Goal: Task Accomplishment & Management: Use online tool/utility

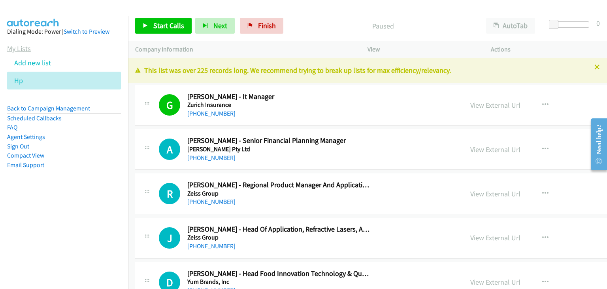
click at [26, 52] on link "My Lists" at bounding box center [19, 48] width 24 height 9
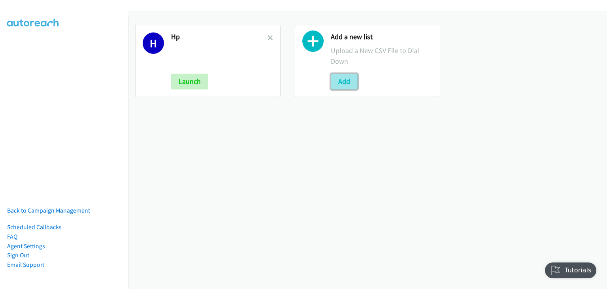
click at [343, 86] on button "Add" at bounding box center [344, 82] width 27 height 16
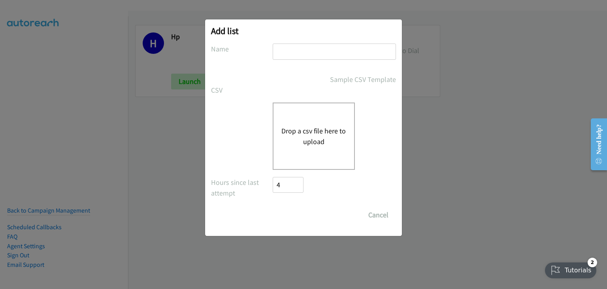
click at [333, 128] on button "Drop a csv file here to upload" at bounding box center [314, 135] width 65 height 21
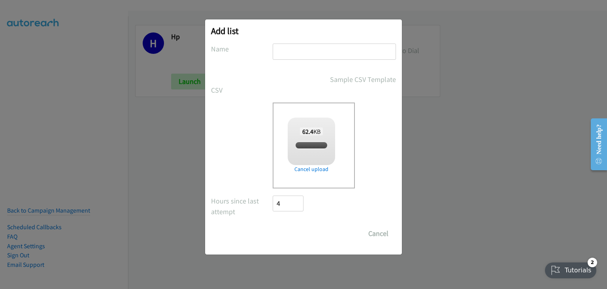
click at [289, 51] on input "text" at bounding box center [334, 51] width 123 height 16
type input "a"
checkbox input "true"
type input "aa"
click at [272, 76] on div "Sample CSV Template" at bounding box center [303, 79] width 185 height 11
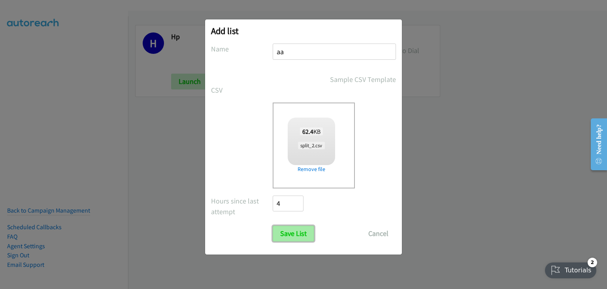
click at [299, 233] on input "Save List" at bounding box center [294, 233] width 42 height 16
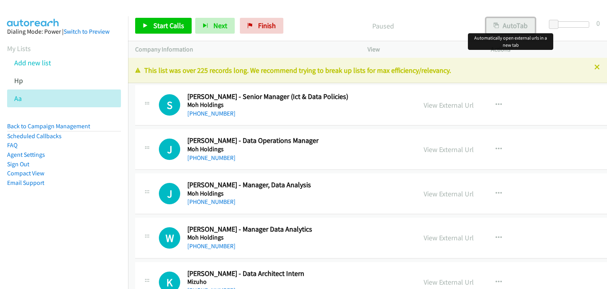
click at [516, 23] on button "AutoTab" at bounding box center [510, 26] width 49 height 16
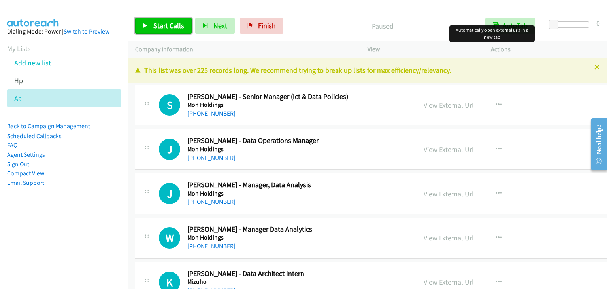
click at [172, 26] on span "Start Calls" at bounding box center [168, 25] width 31 height 9
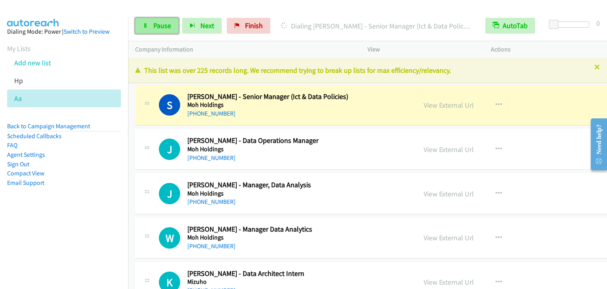
click at [166, 24] on span "Pause" at bounding box center [162, 25] width 18 height 9
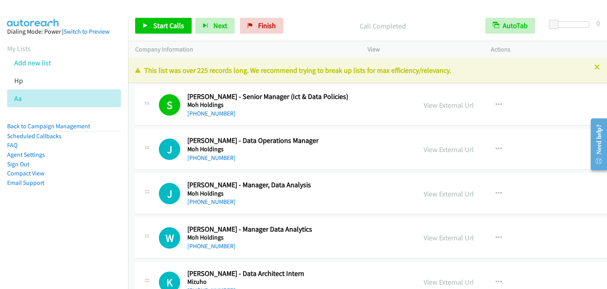
click at [171, 15] on div "Start Calls Pause Next Finish Call Completed AutoTab AutoTab 0" at bounding box center [367, 26] width 479 height 30
click at [164, 23] on span "Start Calls" at bounding box center [168, 25] width 31 height 9
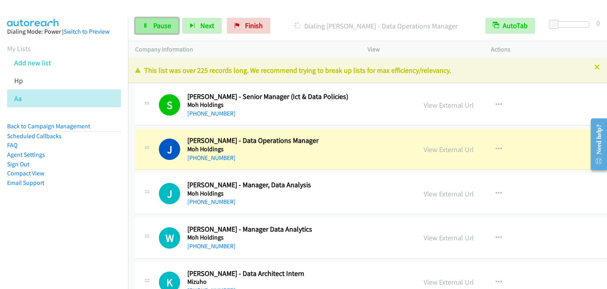
click at [168, 26] on span "Pause" at bounding box center [162, 25] width 18 height 9
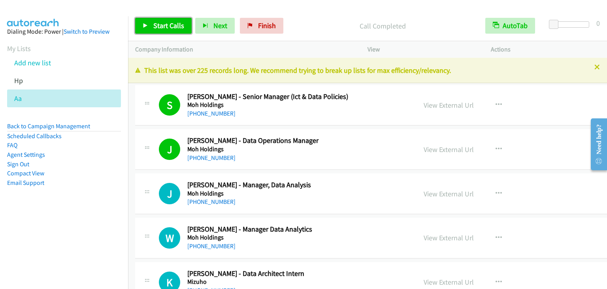
click at [155, 22] on span "Start Calls" at bounding box center [168, 25] width 31 height 9
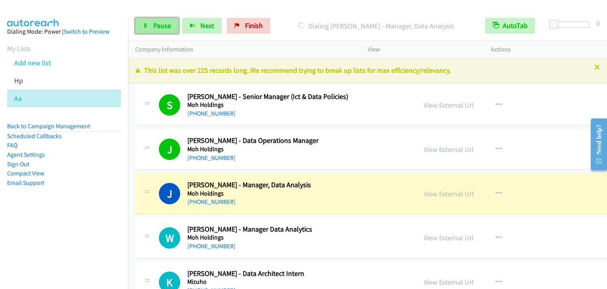
click at [153, 26] on span "Pause" at bounding box center [162, 25] width 18 height 9
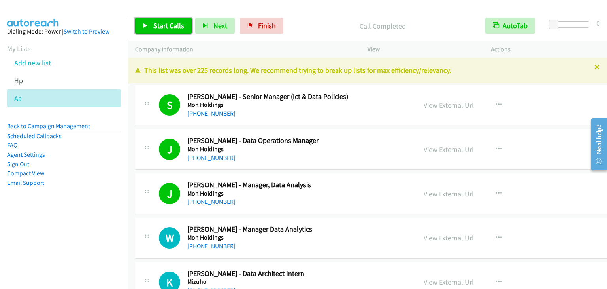
click at [171, 21] on span "Start Calls" at bounding box center [168, 25] width 31 height 9
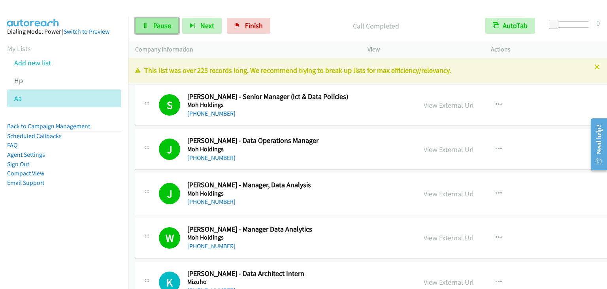
click at [149, 23] on link "Pause" at bounding box center [156, 26] width 43 height 16
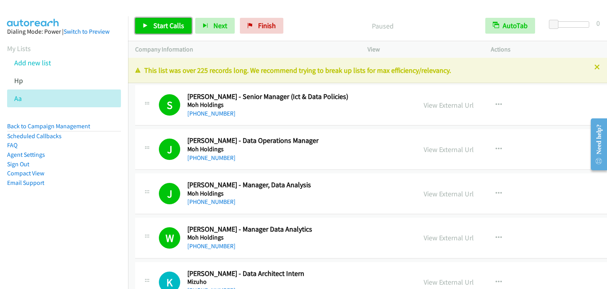
click at [159, 24] on span "Start Calls" at bounding box center [168, 25] width 31 height 9
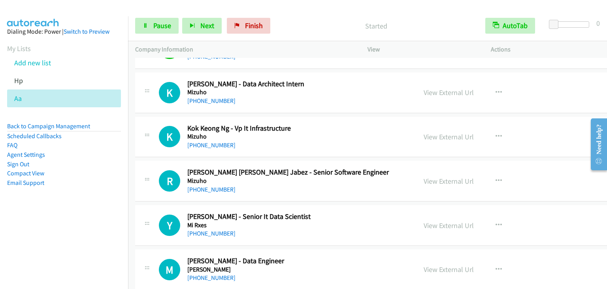
scroll to position [198, 0]
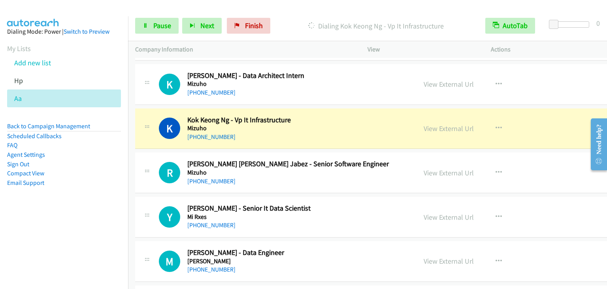
drag, startPoint x: 21, startPoint y: 250, endPoint x: 51, endPoint y: 191, distance: 66.0
click at [22, 249] on nav "Dialing Mode: Power | Switch to Preview My Lists Add new list Hp Aa Back to Cam…" at bounding box center [64, 160] width 129 height 289
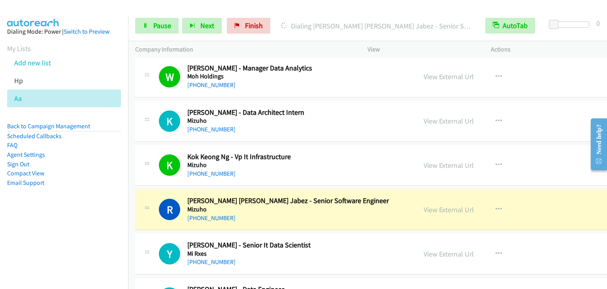
scroll to position [158, 0]
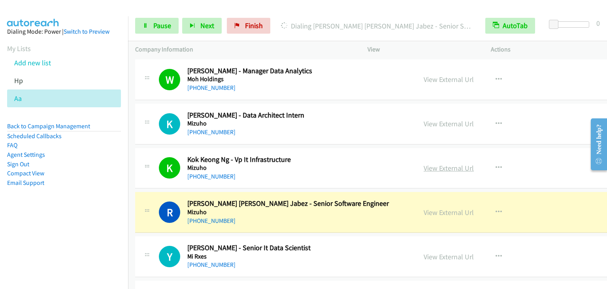
click at [424, 165] on link "View External Url" at bounding box center [449, 167] width 50 height 9
click at [168, 23] on span "Pause" at bounding box center [162, 25] width 18 height 9
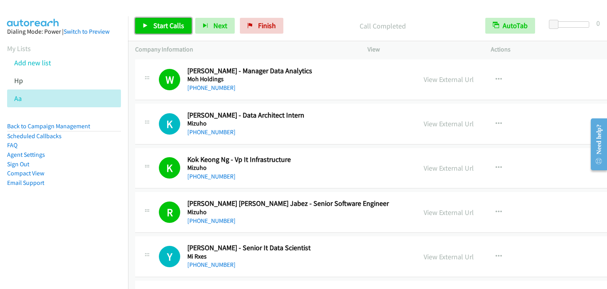
click at [154, 25] on span "Start Calls" at bounding box center [168, 25] width 31 height 9
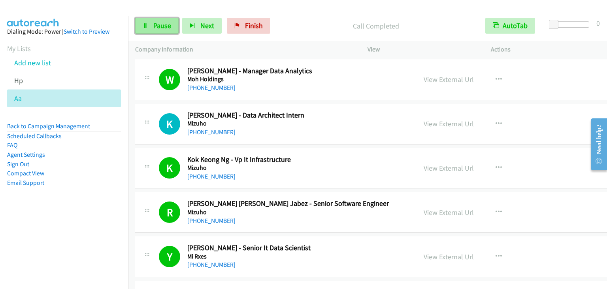
click at [155, 27] on span "Pause" at bounding box center [162, 25] width 18 height 9
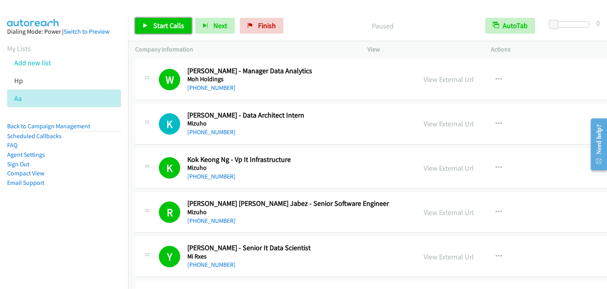
click at [155, 27] on span "Start Calls" at bounding box center [168, 25] width 31 height 9
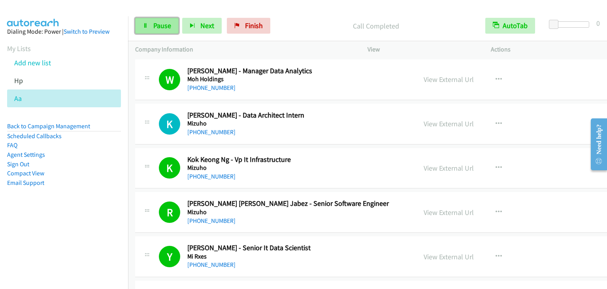
click at [147, 23] on icon at bounding box center [146, 26] width 6 height 6
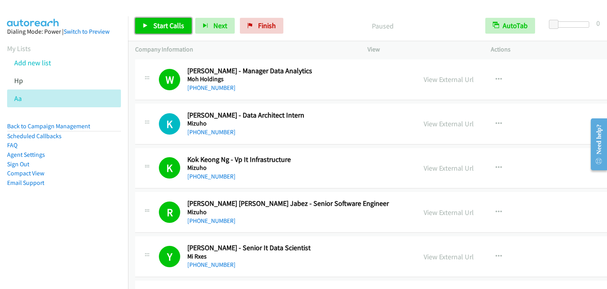
click at [164, 24] on span "Start Calls" at bounding box center [168, 25] width 31 height 9
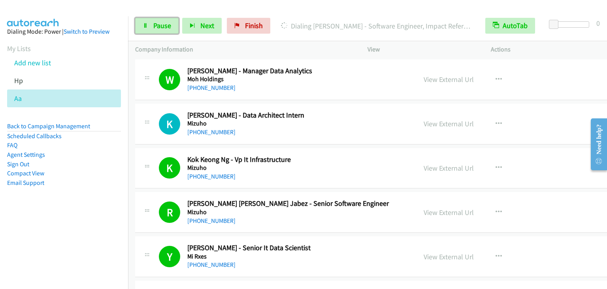
click at [152, 25] on link "Pause" at bounding box center [156, 26] width 43 height 16
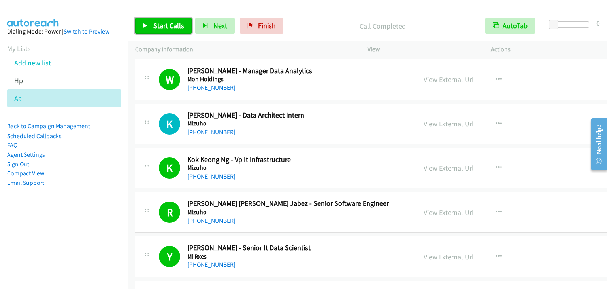
click at [166, 23] on span "Start Calls" at bounding box center [168, 25] width 31 height 9
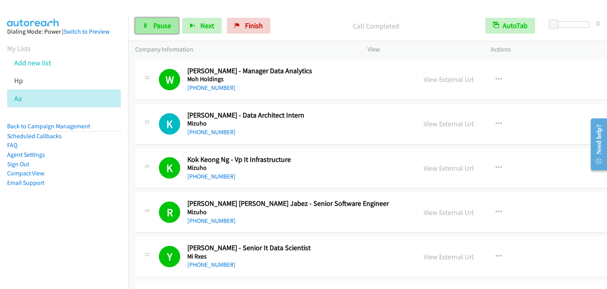
click at [163, 22] on span "Pause" at bounding box center [162, 25] width 18 height 9
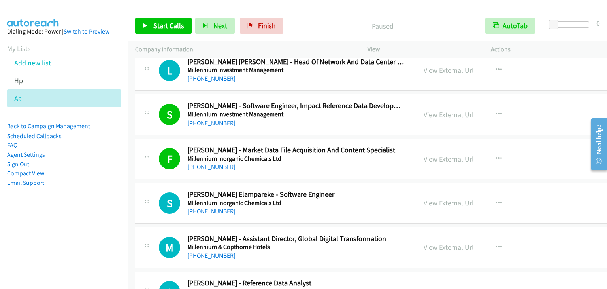
scroll to position [475, 0]
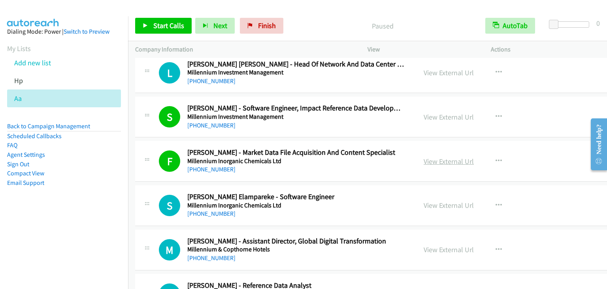
click at [424, 160] on link "View External Url" at bounding box center [449, 161] width 50 height 9
click at [163, 24] on span "Start Calls" at bounding box center [168, 25] width 31 height 9
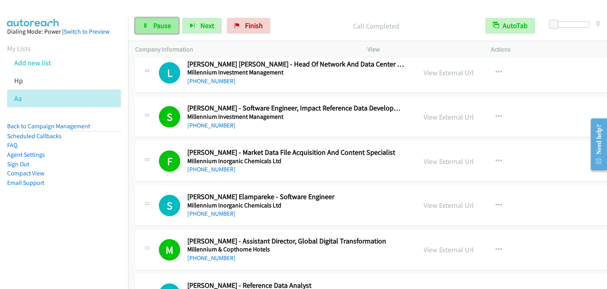
click at [159, 23] on span "Pause" at bounding box center [162, 25] width 18 height 9
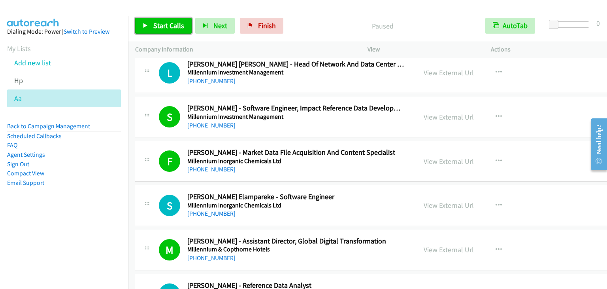
click at [159, 23] on span "Start Calls" at bounding box center [168, 25] width 31 height 9
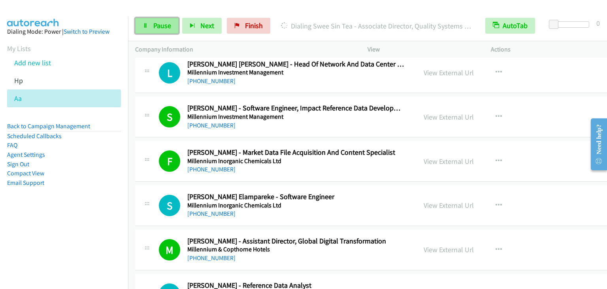
click at [155, 29] on span "Pause" at bounding box center [162, 25] width 18 height 9
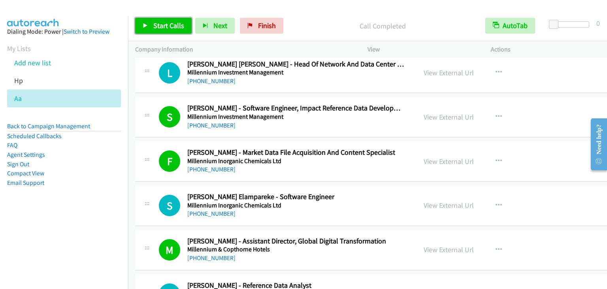
click at [161, 30] on link "Start Calls" at bounding box center [163, 26] width 57 height 16
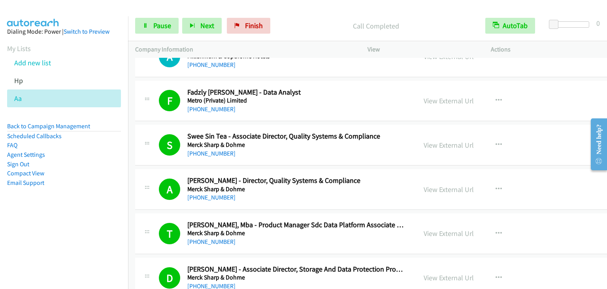
scroll to position [949, 0]
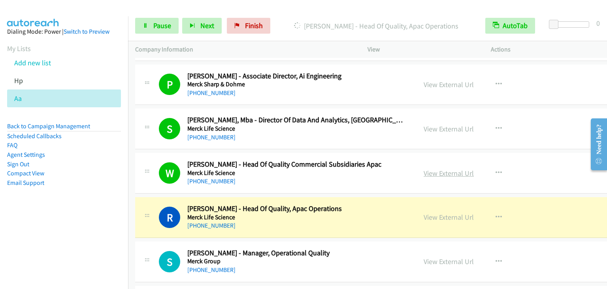
click at [424, 170] on link "View External Url" at bounding box center [449, 172] width 50 height 9
click at [172, 27] on link "Pause" at bounding box center [156, 26] width 43 height 16
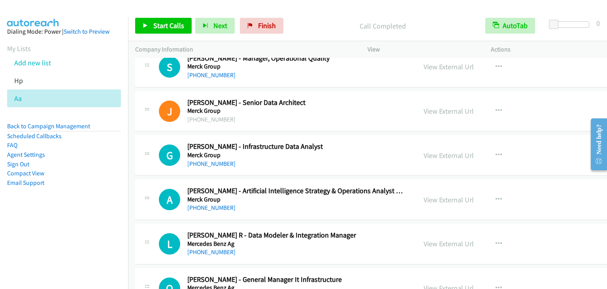
scroll to position [1147, 0]
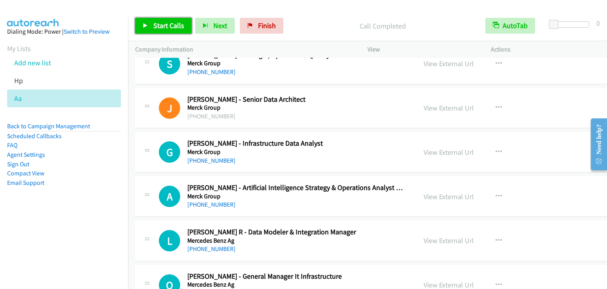
click at [151, 23] on link "Start Calls" at bounding box center [163, 26] width 57 height 16
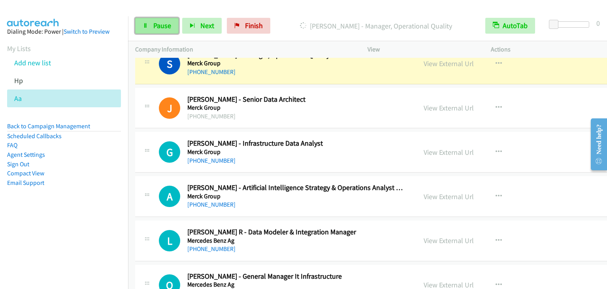
click at [150, 24] on link "Pause" at bounding box center [156, 26] width 43 height 16
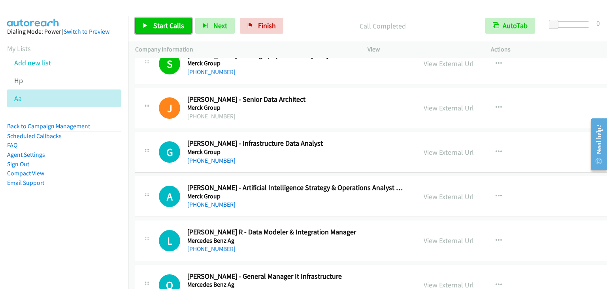
click at [159, 23] on span "Start Calls" at bounding box center [168, 25] width 31 height 9
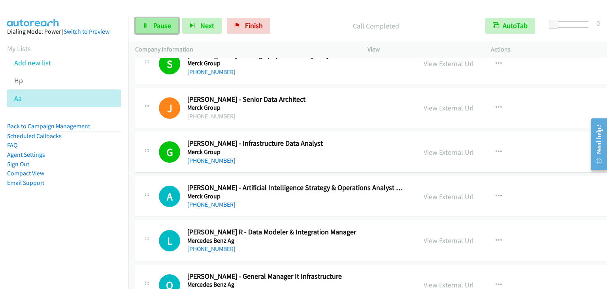
click at [159, 23] on span "Pause" at bounding box center [162, 25] width 18 height 9
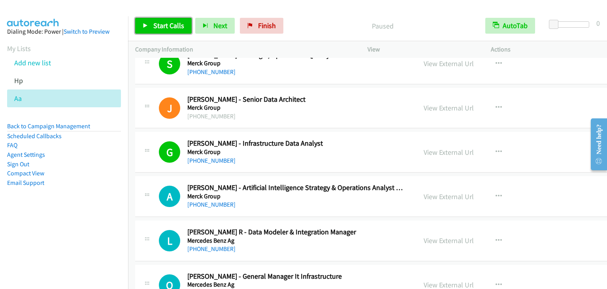
click at [160, 29] on span "Start Calls" at bounding box center [168, 25] width 31 height 9
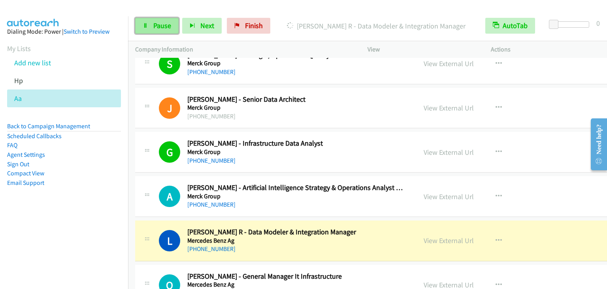
click at [146, 23] on icon at bounding box center [146, 26] width 6 height 6
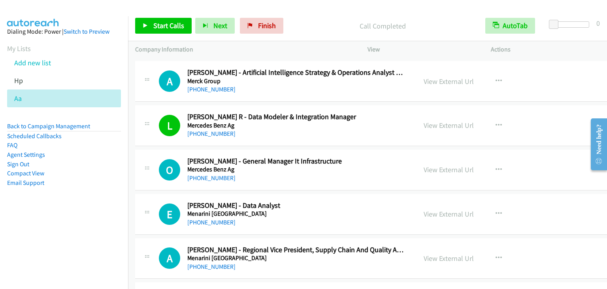
scroll to position [1265, 0]
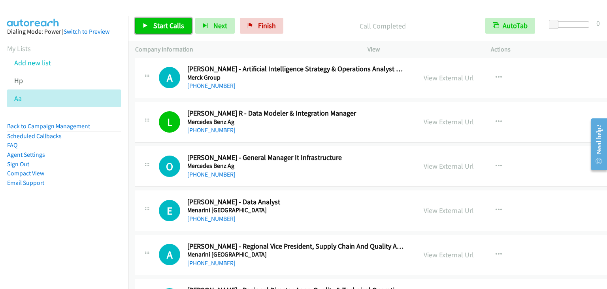
click at [166, 29] on span "Start Calls" at bounding box center [168, 25] width 31 height 9
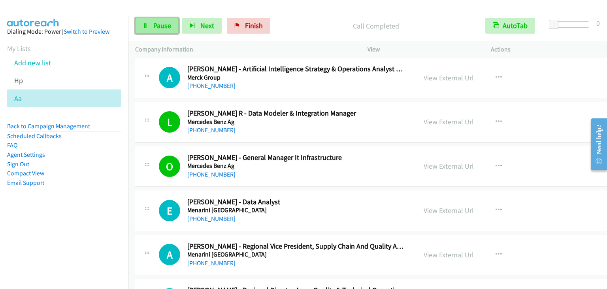
click at [152, 27] on link "Pause" at bounding box center [156, 26] width 43 height 16
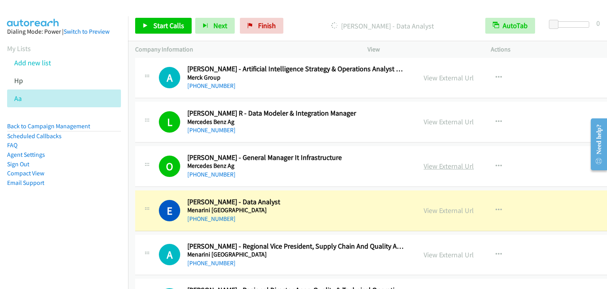
click at [425, 163] on link "View External Url" at bounding box center [449, 165] width 50 height 9
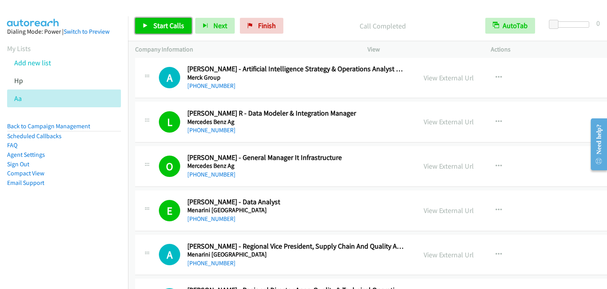
click at [175, 24] on span "Start Calls" at bounding box center [168, 25] width 31 height 9
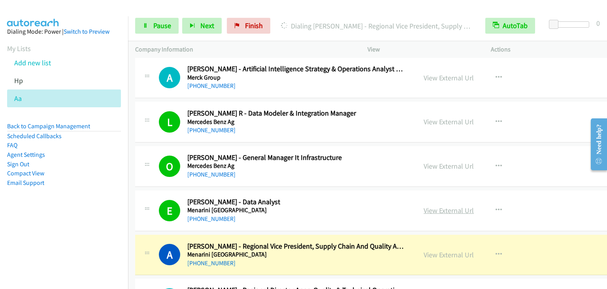
click at [424, 207] on link "View External Url" at bounding box center [449, 210] width 50 height 9
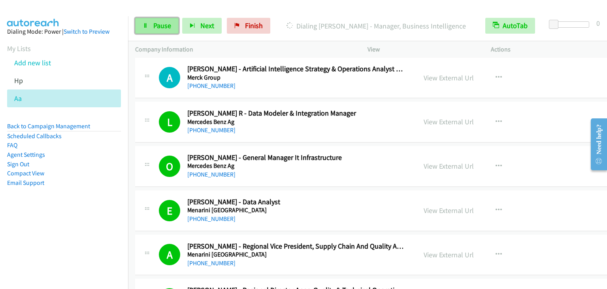
click at [162, 29] on span "Pause" at bounding box center [162, 25] width 18 height 9
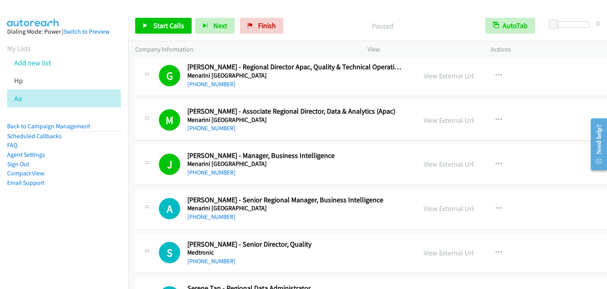
scroll to position [1503, 0]
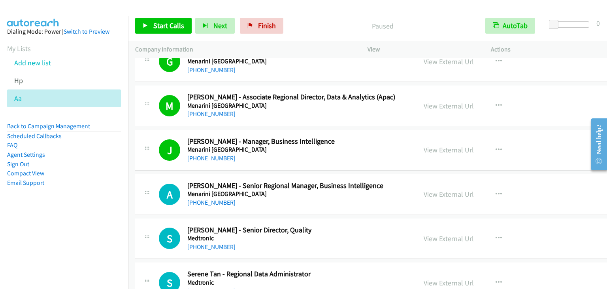
click at [424, 147] on link "View External Url" at bounding box center [449, 149] width 50 height 9
click at [158, 29] on span "Start Calls" at bounding box center [168, 25] width 31 height 9
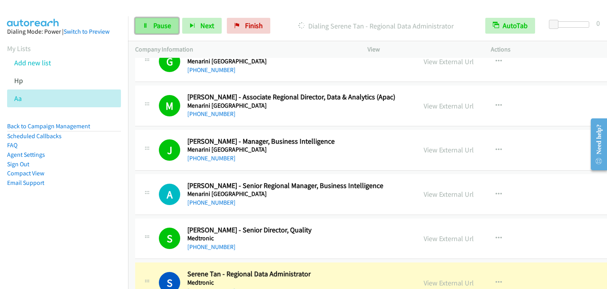
click at [166, 23] on span "Pause" at bounding box center [162, 25] width 18 height 9
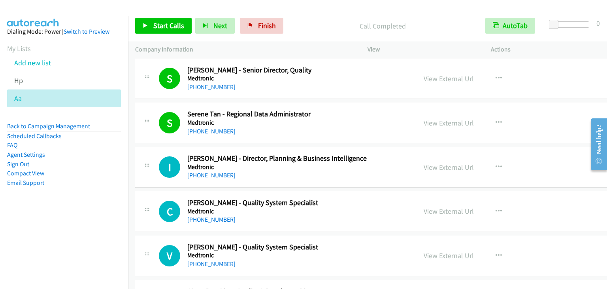
scroll to position [1661, 0]
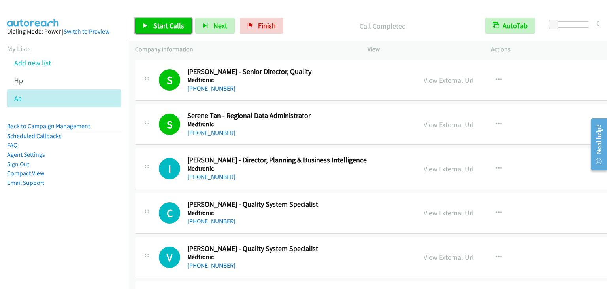
click at [164, 24] on span "Start Calls" at bounding box center [168, 25] width 31 height 9
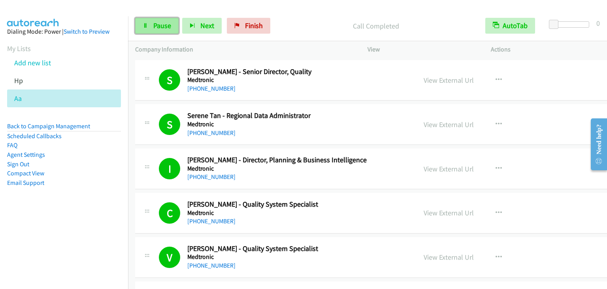
click at [157, 31] on link "Pause" at bounding box center [156, 26] width 43 height 16
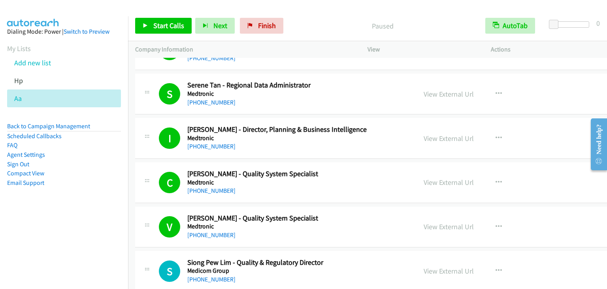
scroll to position [1819, 0]
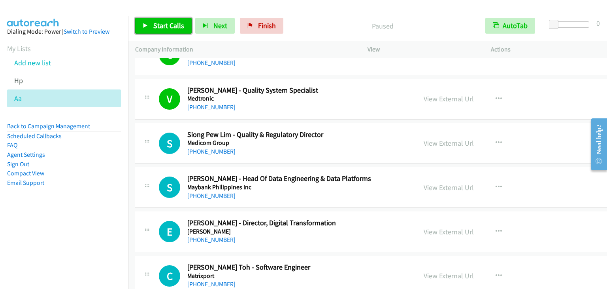
click at [161, 25] on span "Start Calls" at bounding box center [168, 25] width 31 height 9
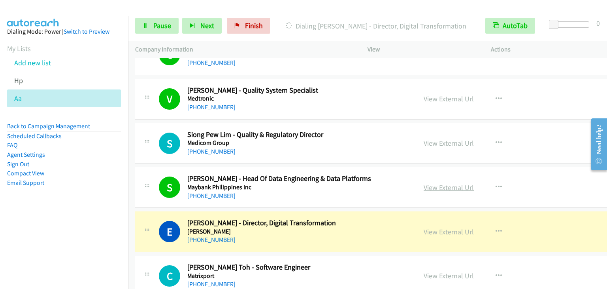
click at [424, 186] on link "View External Url" at bounding box center [449, 187] width 50 height 9
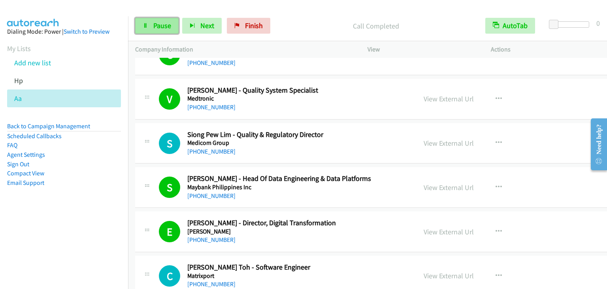
click at [153, 21] on link "Pause" at bounding box center [156, 26] width 43 height 16
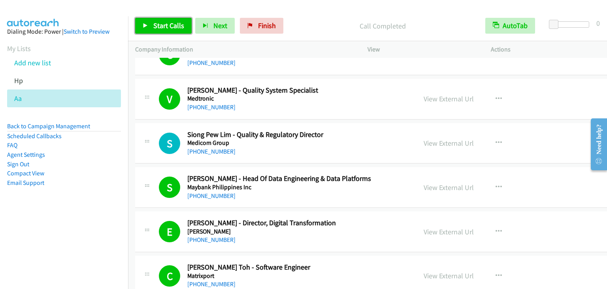
click at [160, 25] on span "Start Calls" at bounding box center [168, 25] width 31 height 9
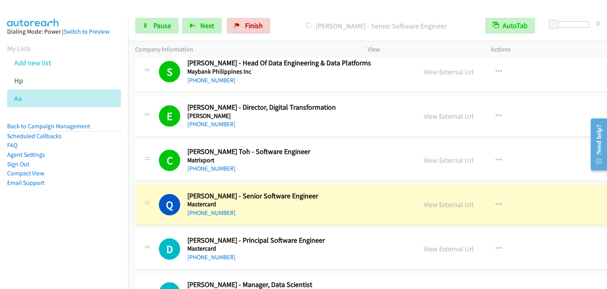
scroll to position [1977, 0]
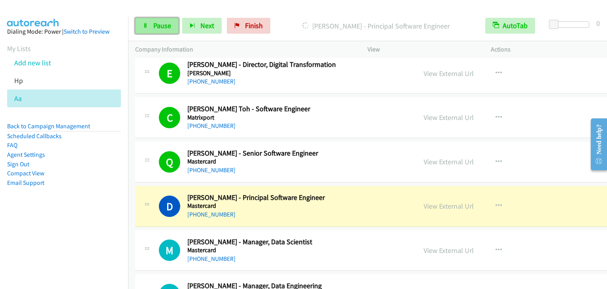
click at [163, 24] on span "Pause" at bounding box center [162, 25] width 18 height 9
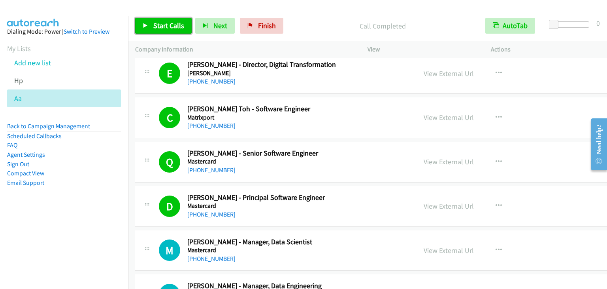
click at [164, 19] on link "Start Calls" at bounding box center [163, 26] width 57 height 16
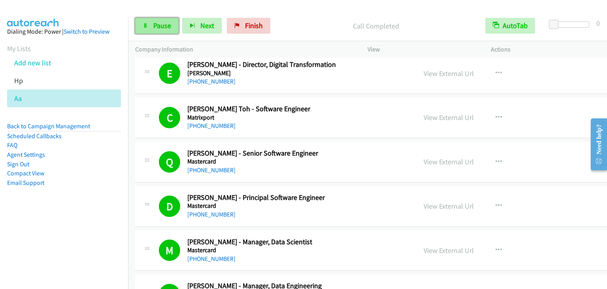
click at [150, 20] on link "Pause" at bounding box center [156, 26] width 43 height 16
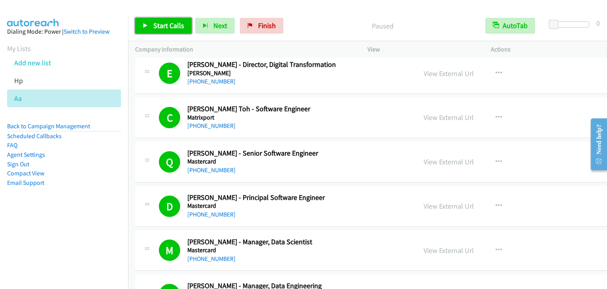
click at [158, 25] on span "Start Calls" at bounding box center [168, 25] width 31 height 9
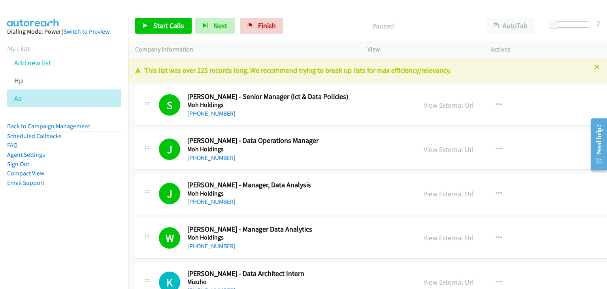
click at [37, 218] on aside "Dialing Mode: Power | Switch to Preview My Lists Add new list Hp Aa Back to Cam…" at bounding box center [64, 119] width 128 height 207
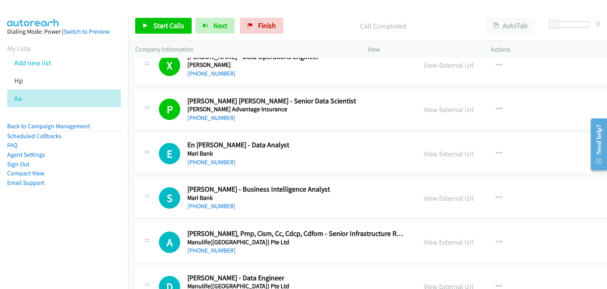
scroll to position [2458, 0]
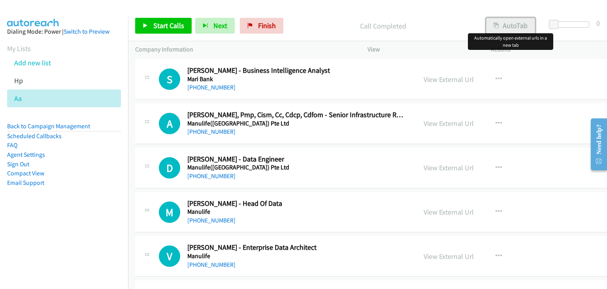
click at [516, 28] on button "AutoTab" at bounding box center [510, 26] width 49 height 16
click at [171, 24] on span "Start Calls" at bounding box center [168, 25] width 31 height 9
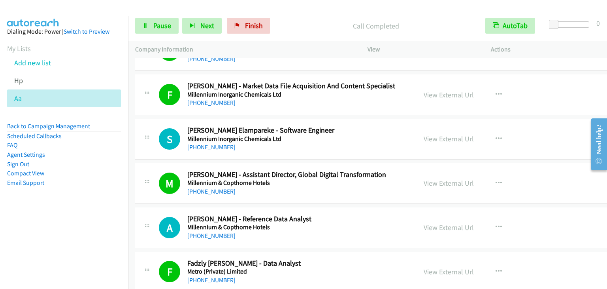
scroll to position [304, 0]
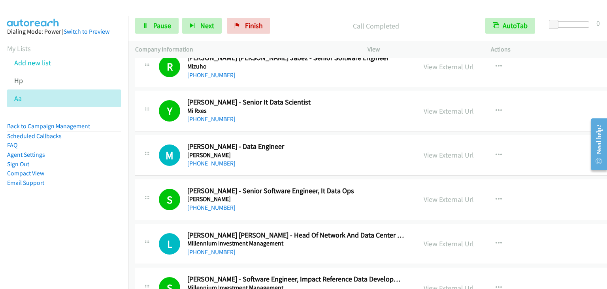
click at [41, 231] on nav "Dialing Mode: Power | Switch to Preview My Lists Add new list Hp Aa Back to Cam…" at bounding box center [64, 160] width 129 height 289
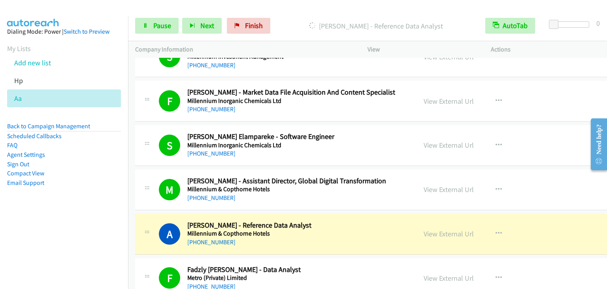
scroll to position [554, 0]
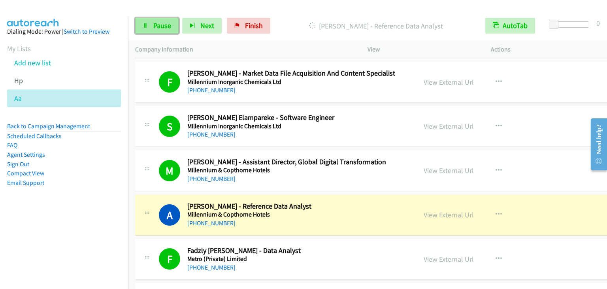
click at [151, 24] on link "Pause" at bounding box center [156, 26] width 43 height 16
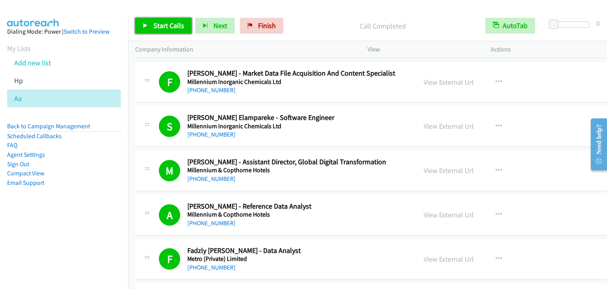
click at [152, 18] on link "Start Calls" at bounding box center [163, 26] width 57 height 16
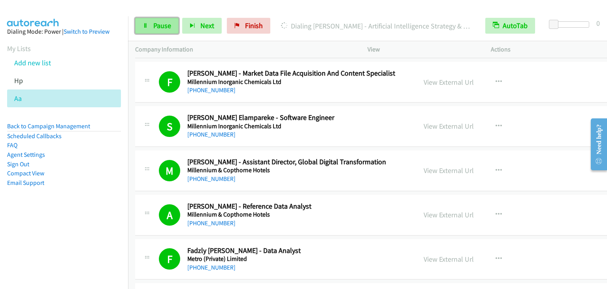
click at [153, 24] on span "Pause" at bounding box center [162, 25] width 18 height 9
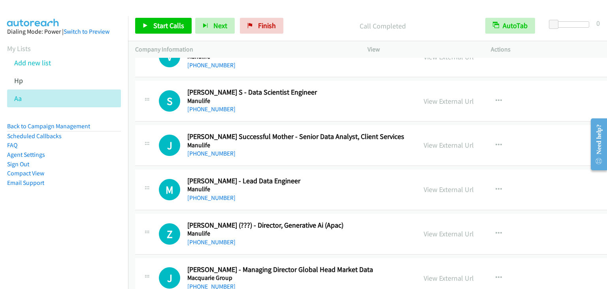
scroll to position [2689, 0]
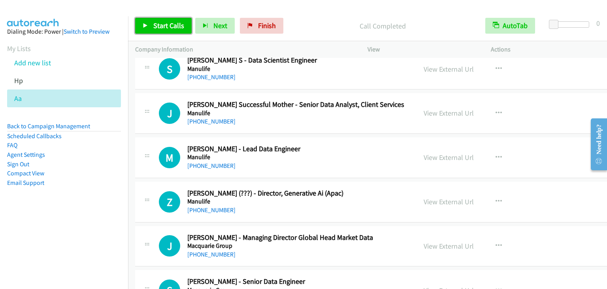
click at [160, 19] on link "Start Calls" at bounding box center [163, 26] width 57 height 16
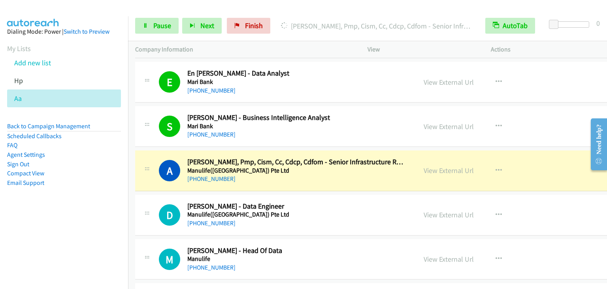
scroll to position [2412, 0]
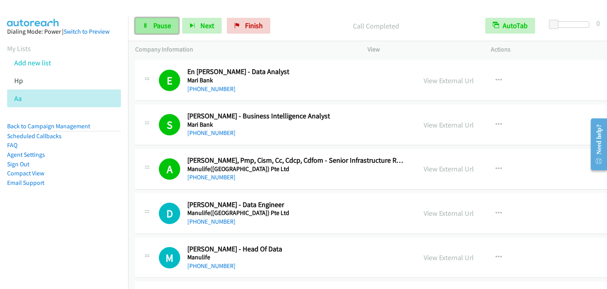
click at [158, 27] on span "Pause" at bounding box center [162, 25] width 18 height 9
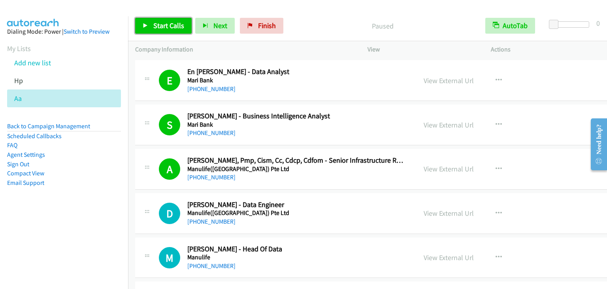
click at [180, 28] on span "Start Calls" at bounding box center [168, 25] width 31 height 9
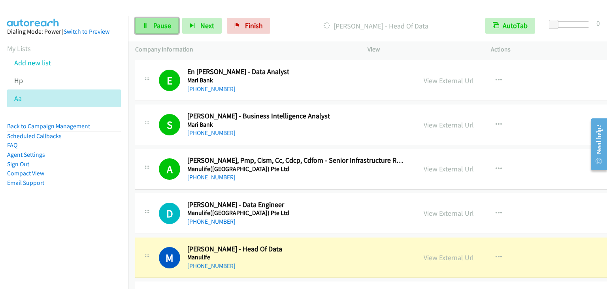
click at [159, 23] on span "Pause" at bounding box center [162, 25] width 18 height 9
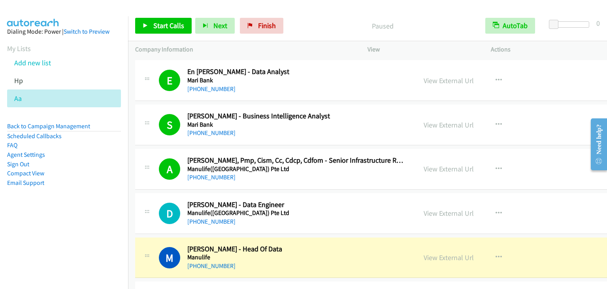
click at [1, 246] on nav "Dialing Mode: Power | Switch to Preview My Lists Add new list Hp Aa Back to Cam…" at bounding box center [64, 160] width 129 height 289
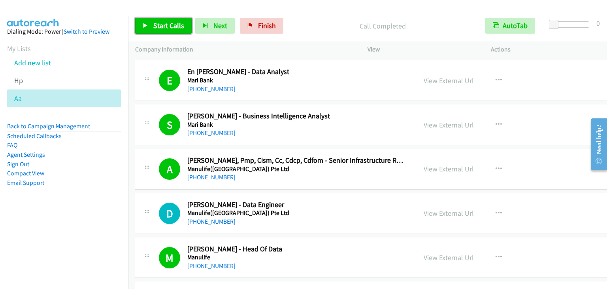
click at [179, 29] on span "Start Calls" at bounding box center [168, 25] width 31 height 9
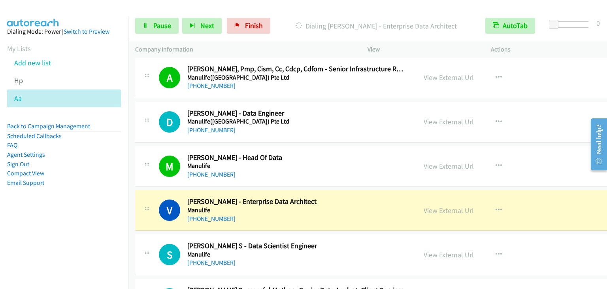
scroll to position [2491, 0]
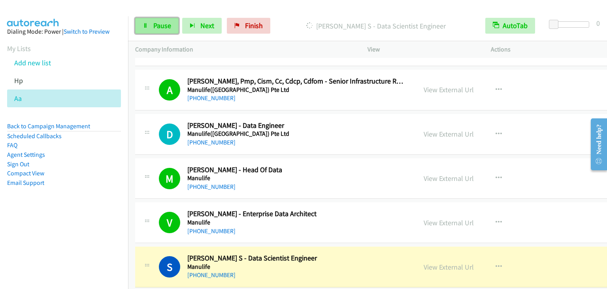
click at [153, 21] on span "Pause" at bounding box center [162, 25] width 18 height 9
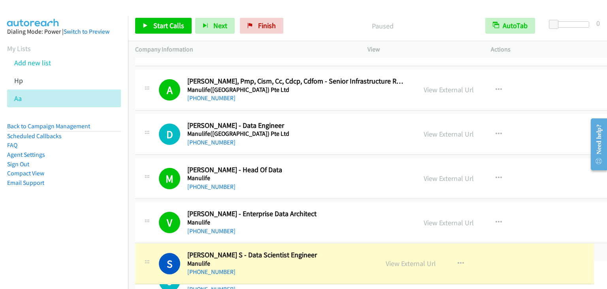
drag, startPoint x: 187, startPoint y: 250, endPoint x: 218, endPoint y: 251, distance: 31.7
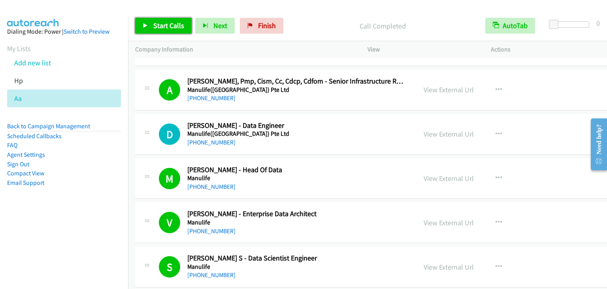
click at [173, 29] on span "Start Calls" at bounding box center [168, 25] width 31 height 9
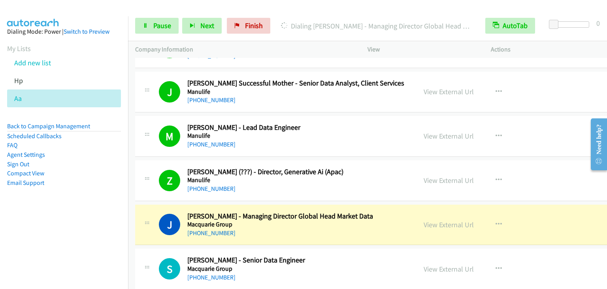
scroll to position [2768, 0]
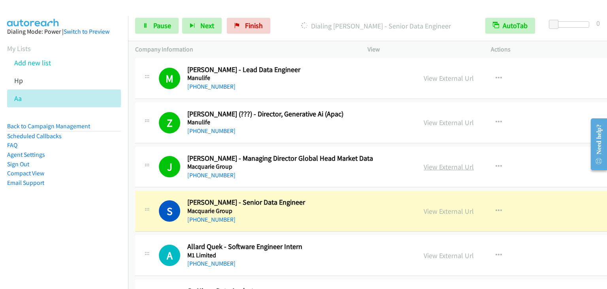
click at [424, 162] on link "View External Url" at bounding box center [449, 166] width 50 height 9
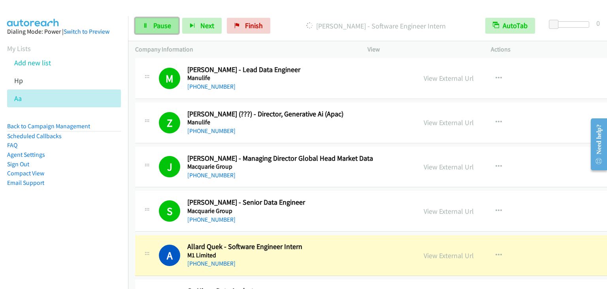
click at [161, 21] on span "Pause" at bounding box center [162, 25] width 18 height 9
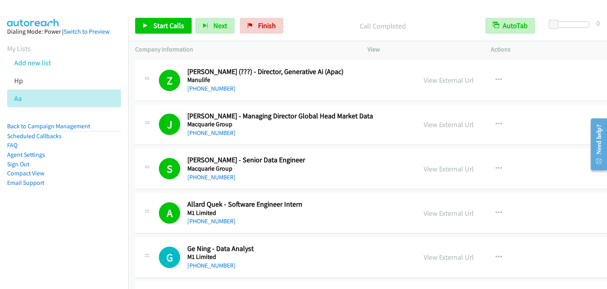
scroll to position [2807, 0]
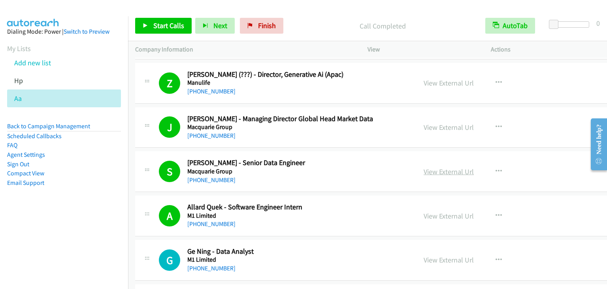
click at [424, 167] on link "View External Url" at bounding box center [449, 171] width 50 height 9
click at [163, 23] on span "Start Calls" at bounding box center [168, 25] width 31 height 9
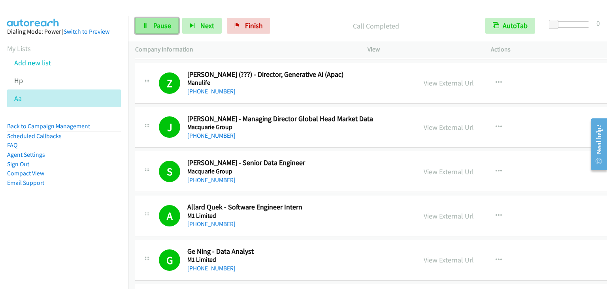
click at [153, 26] on span "Pause" at bounding box center [162, 25] width 18 height 9
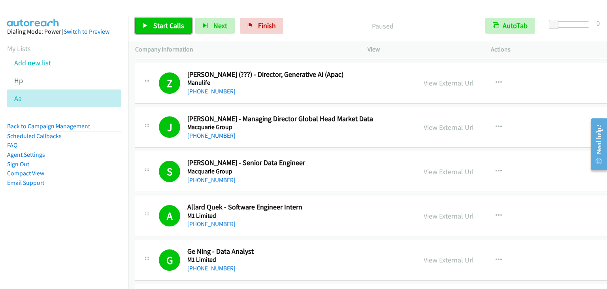
click at [156, 26] on span "Start Calls" at bounding box center [168, 25] width 31 height 9
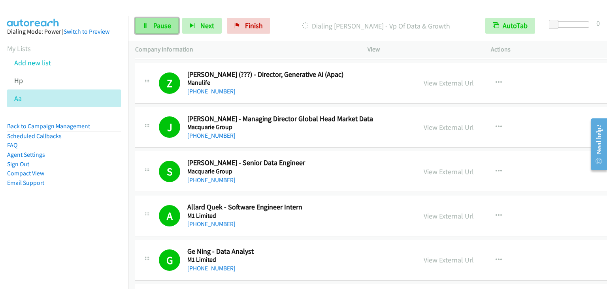
click at [153, 25] on span "Pause" at bounding box center [162, 25] width 18 height 9
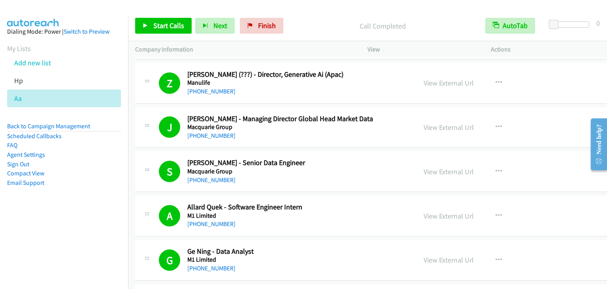
click at [160, 15] on div "Start Calls Pause Next Finish Call Completed AutoTab AutoTab 0" at bounding box center [367, 26] width 479 height 30
click at [173, 32] on link "Start Calls" at bounding box center [163, 26] width 57 height 16
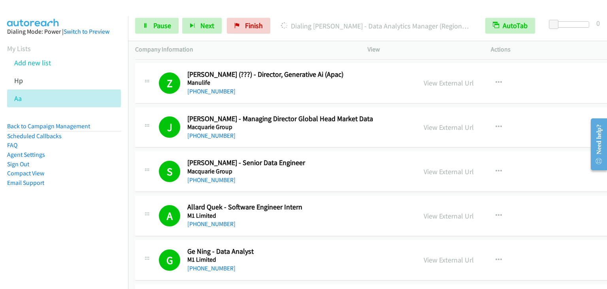
click at [41, 243] on nav "Dialing Mode: Power | Switch to Preview My Lists Add new list Hp Aa Back to Cam…" at bounding box center [64, 160] width 129 height 289
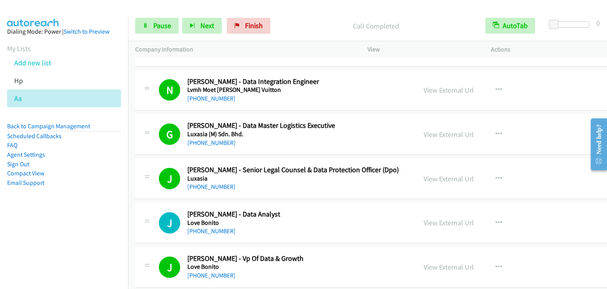
scroll to position [3282, 0]
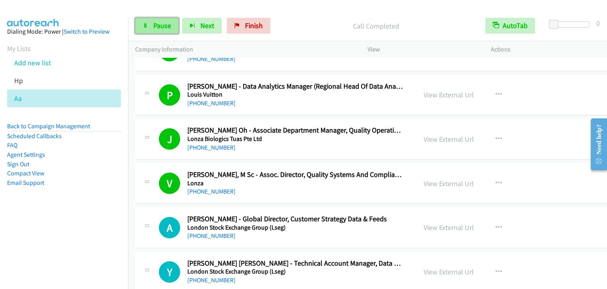
click at [166, 27] on span "Pause" at bounding box center [162, 25] width 18 height 9
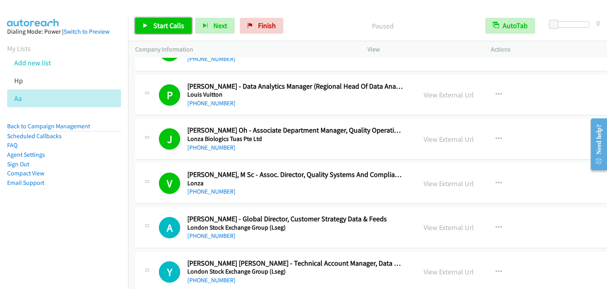
click at [166, 27] on span "Start Calls" at bounding box center [168, 25] width 31 height 9
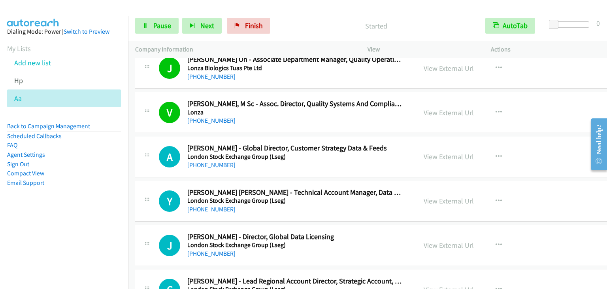
scroll to position [3361, 0]
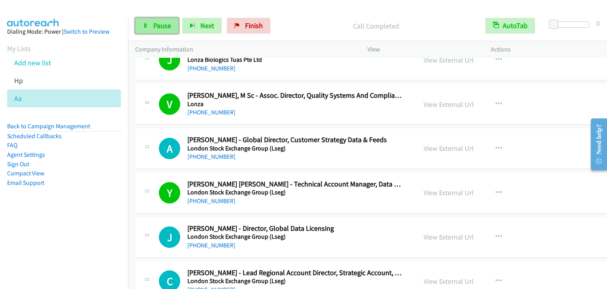
click at [162, 25] on span "Pause" at bounding box center [162, 25] width 18 height 9
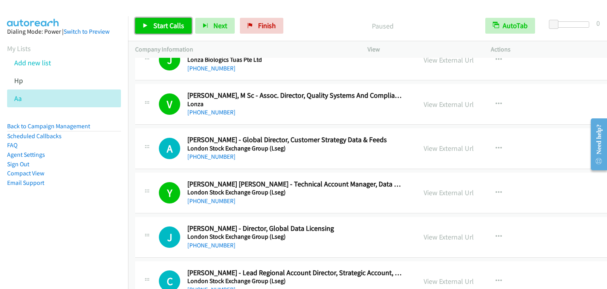
click at [163, 26] on span "Start Calls" at bounding box center [168, 25] width 31 height 9
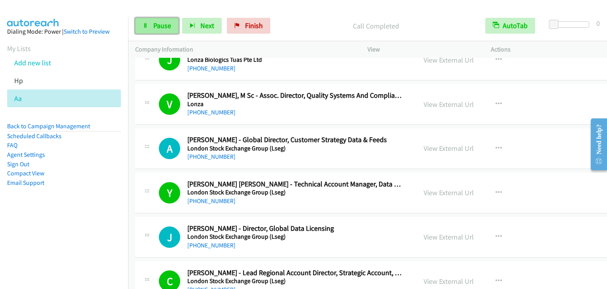
click at [160, 26] on span "Pause" at bounding box center [162, 25] width 18 height 9
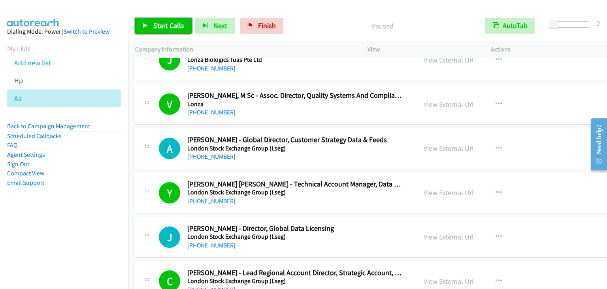
click at [167, 23] on span "Start Calls" at bounding box center [168, 25] width 31 height 9
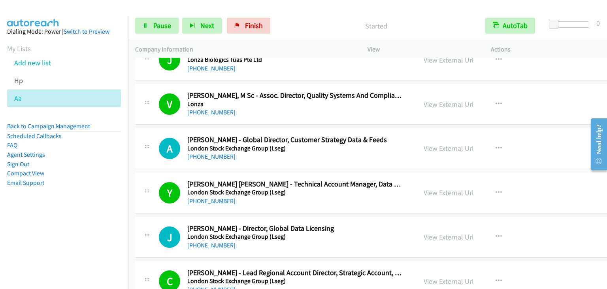
click at [308, 25] on p "Started" at bounding box center [376, 26] width 190 height 11
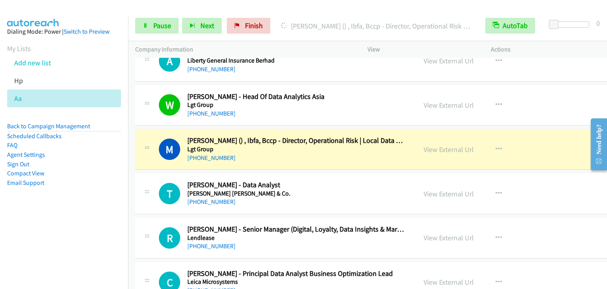
scroll to position [3757, 0]
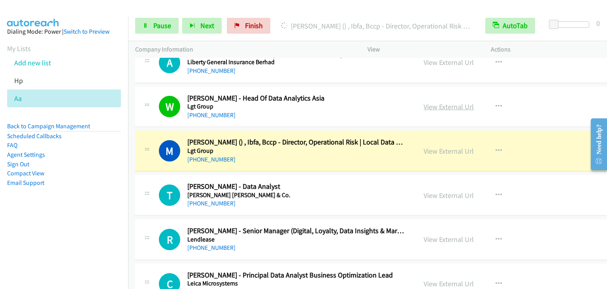
click at [424, 102] on link "View External Url" at bounding box center [449, 106] width 50 height 9
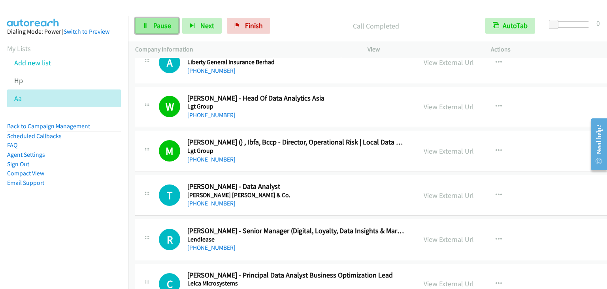
click at [151, 27] on link "Pause" at bounding box center [156, 26] width 43 height 16
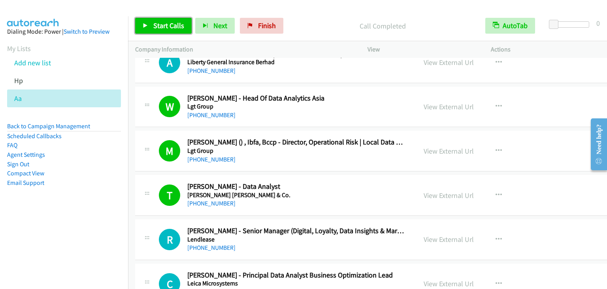
click at [159, 30] on link "Start Calls" at bounding box center [163, 26] width 57 height 16
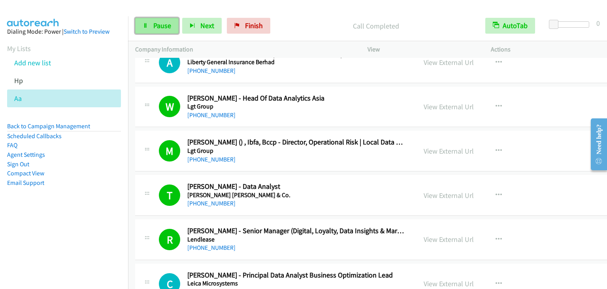
click at [175, 25] on link "Pause" at bounding box center [156, 26] width 43 height 16
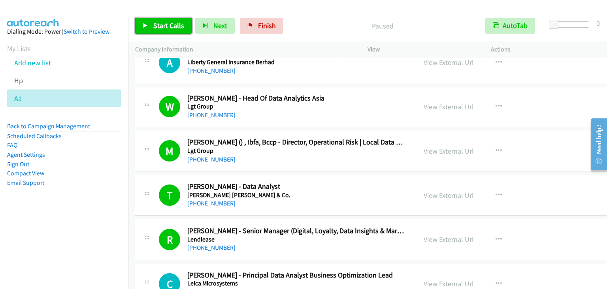
click at [175, 25] on span "Start Calls" at bounding box center [168, 25] width 31 height 9
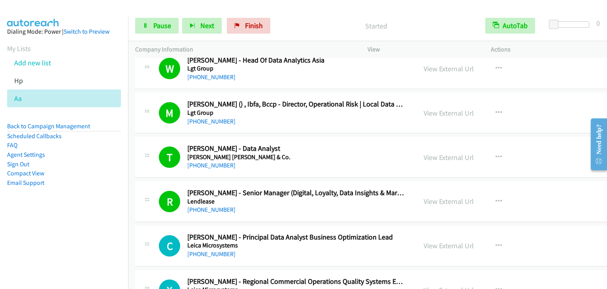
scroll to position [3796, 0]
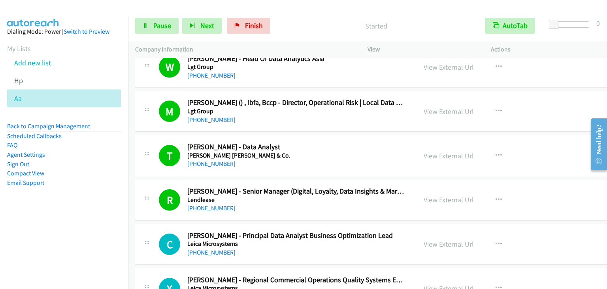
click at [78, 233] on nav "Dialing Mode: Power | Switch to Preview My Lists Add new list Hp Aa Back to Cam…" at bounding box center [64, 160] width 129 height 289
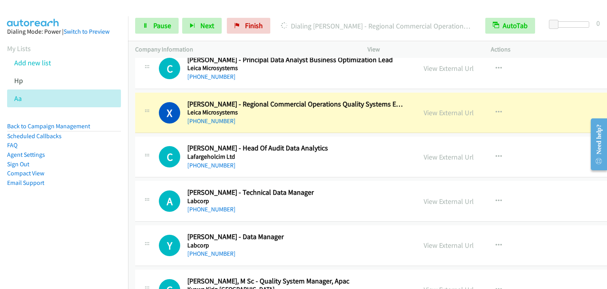
scroll to position [3954, 0]
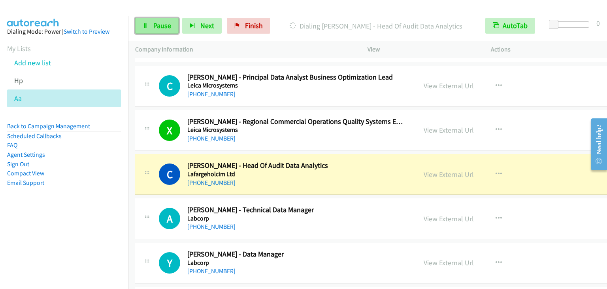
click at [160, 26] on span "Pause" at bounding box center [162, 25] width 18 height 9
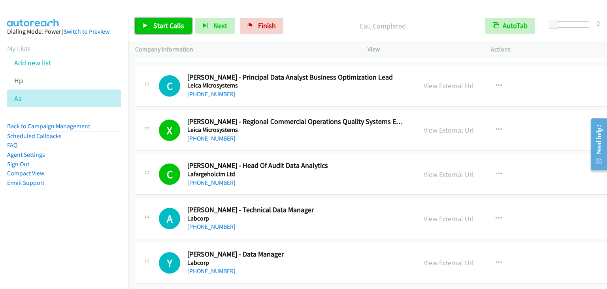
click at [168, 28] on span "Start Calls" at bounding box center [168, 25] width 31 height 9
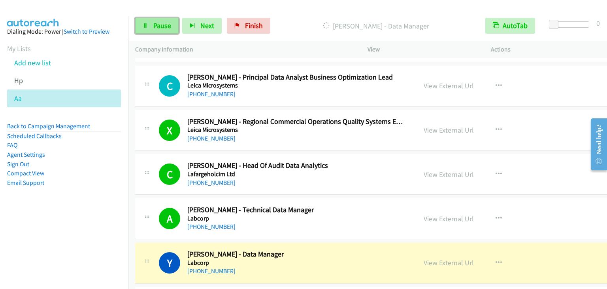
click at [160, 30] on span "Pause" at bounding box center [162, 25] width 18 height 9
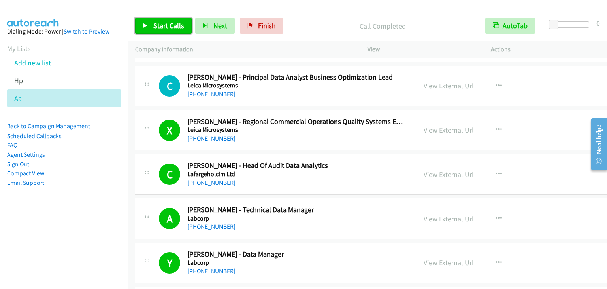
click at [177, 25] on span "Start Calls" at bounding box center [168, 25] width 31 height 9
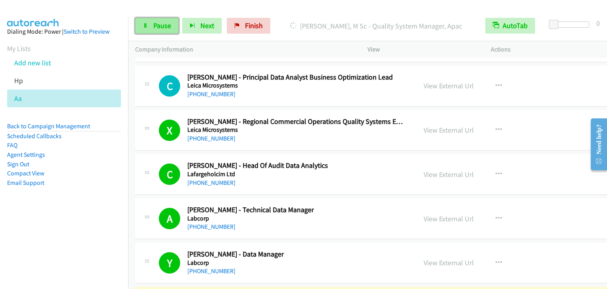
click at [155, 32] on link "Pause" at bounding box center [156, 26] width 43 height 16
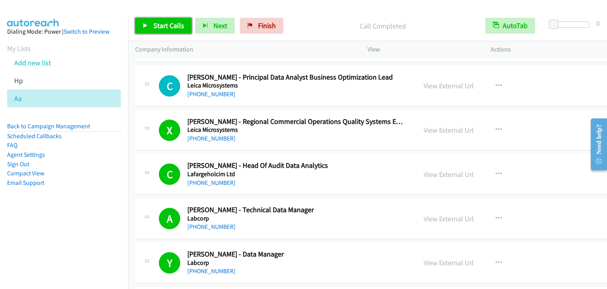
click at [175, 26] on span "Start Calls" at bounding box center [168, 25] width 31 height 9
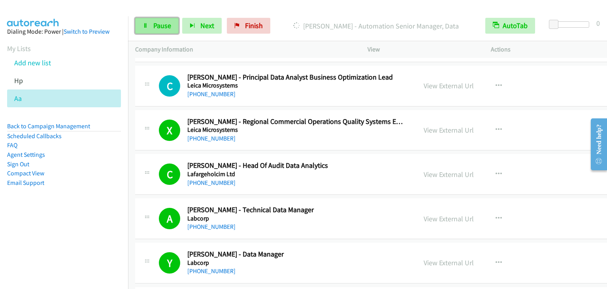
click at [163, 25] on span "Pause" at bounding box center [162, 25] width 18 height 9
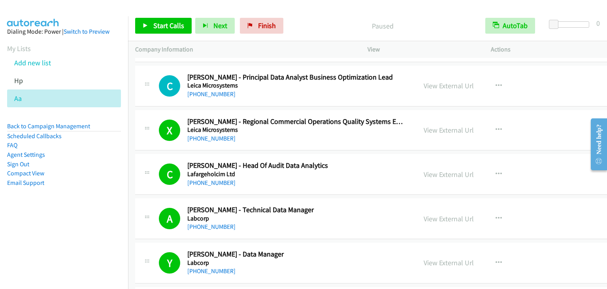
click at [33, 212] on aside "Dialing Mode: Power | Switch to Preview My Lists Add new list Hp Aa Back to Cam…" at bounding box center [64, 119] width 128 height 207
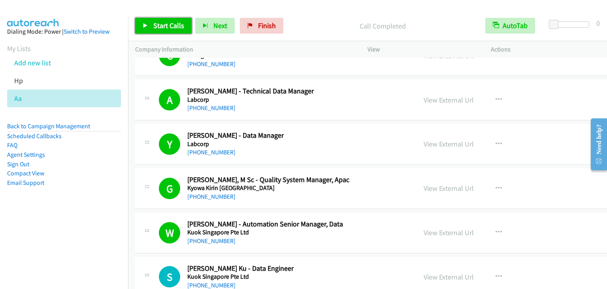
click at [171, 26] on span "Start Calls" at bounding box center [168, 25] width 31 height 9
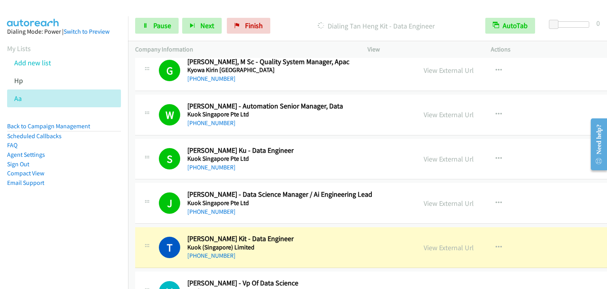
scroll to position [4191, 0]
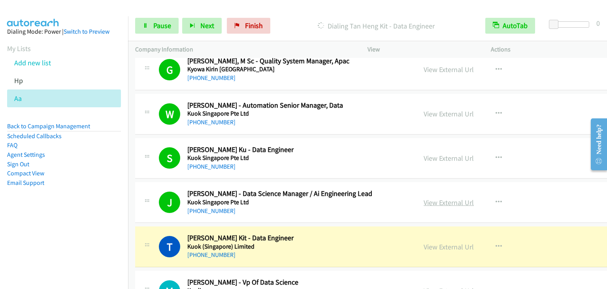
click at [424, 198] on link "View External Url" at bounding box center [449, 202] width 50 height 9
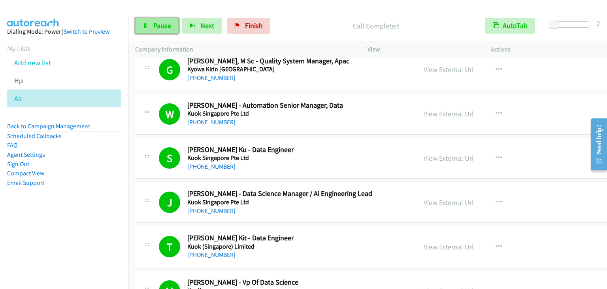
click at [153, 27] on span "Pause" at bounding box center [162, 25] width 18 height 9
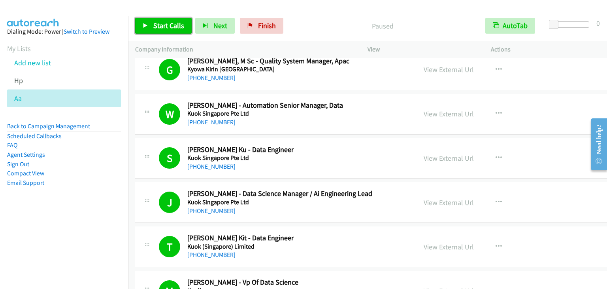
click at [153, 27] on span "Start Calls" at bounding box center [168, 25] width 31 height 9
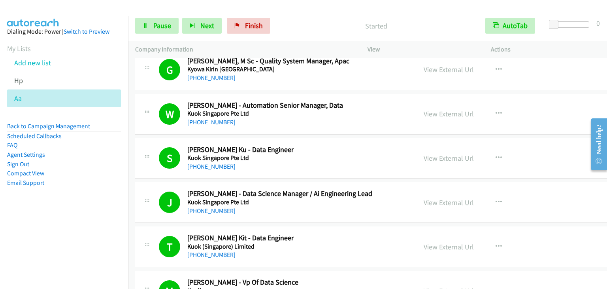
click at [329, 17] on div "Start Calls Pause Next Finish Started AutoTab AutoTab 0" at bounding box center [367, 26] width 479 height 30
click at [165, 24] on span "Pause" at bounding box center [162, 25] width 18 height 9
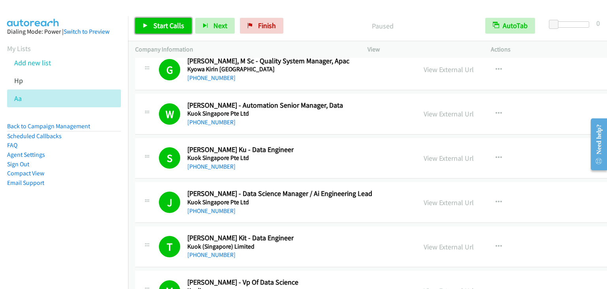
click at [163, 27] on span "Start Calls" at bounding box center [168, 25] width 31 height 9
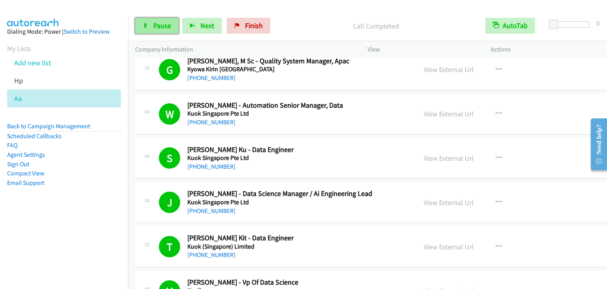
click at [149, 19] on link "Pause" at bounding box center [156, 26] width 43 height 16
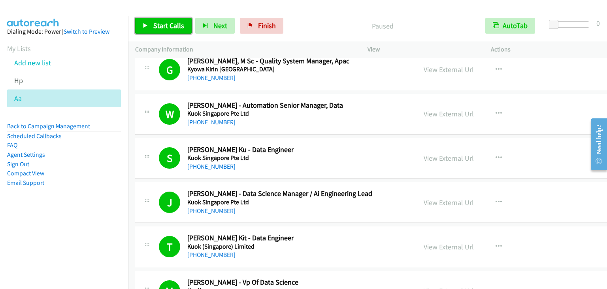
click at [165, 28] on span "Start Calls" at bounding box center [168, 25] width 31 height 9
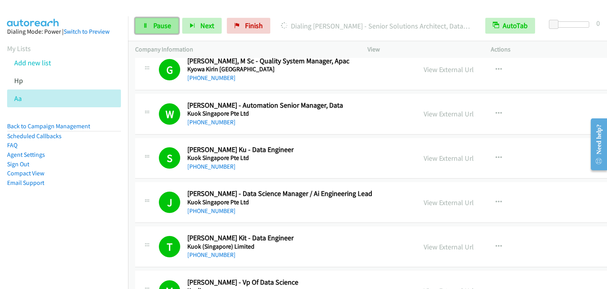
click at [155, 29] on span "Pause" at bounding box center [162, 25] width 18 height 9
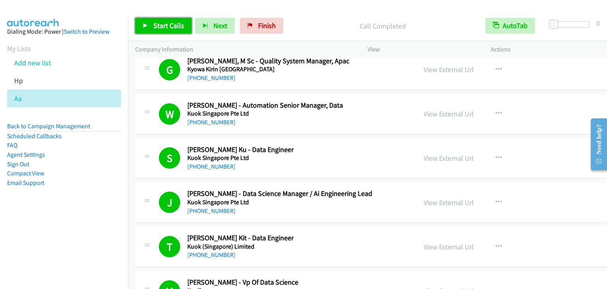
click at [164, 23] on span "Start Calls" at bounding box center [168, 25] width 31 height 9
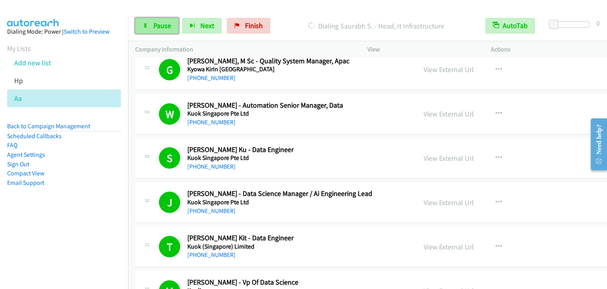
click at [162, 28] on span "Pause" at bounding box center [162, 25] width 18 height 9
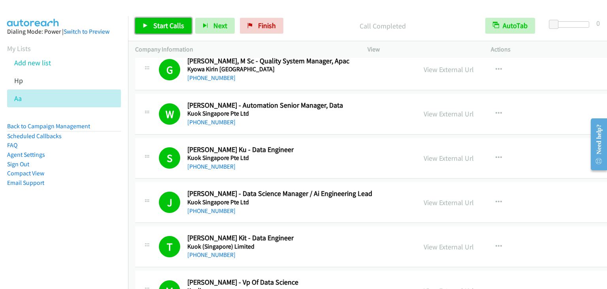
click at [174, 28] on span "Start Calls" at bounding box center [168, 25] width 31 height 9
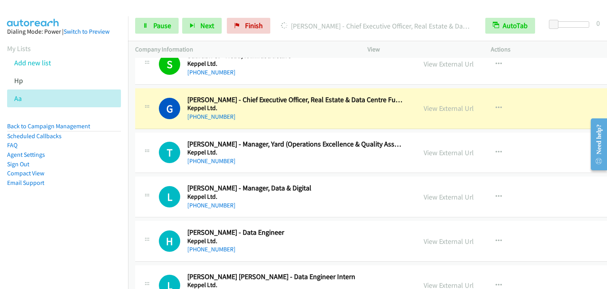
scroll to position [4903, 0]
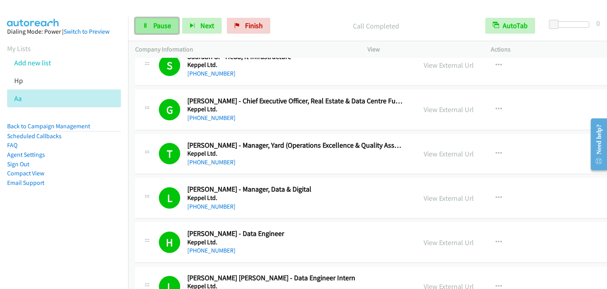
click at [161, 25] on span "Pause" at bounding box center [162, 25] width 18 height 9
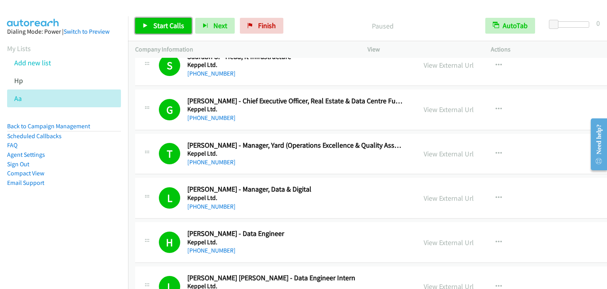
click at [161, 25] on span "Start Calls" at bounding box center [168, 25] width 31 height 9
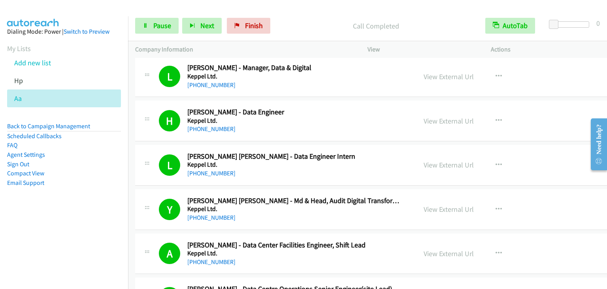
scroll to position [5101, 0]
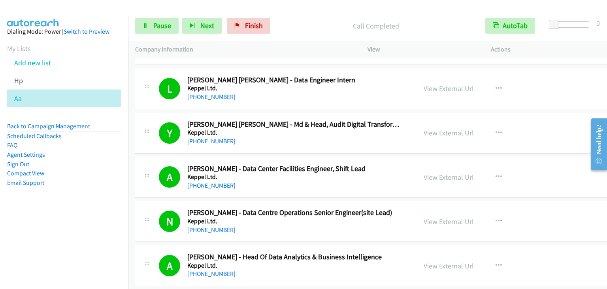
click at [547, 49] on p "Actions" at bounding box center [545, 49] width 109 height 9
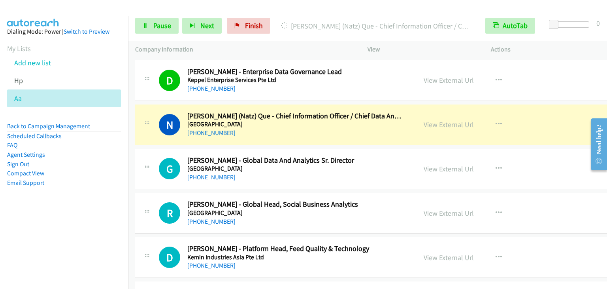
scroll to position [5575, 0]
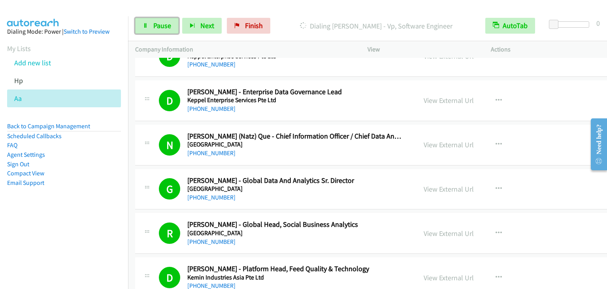
drag, startPoint x: 158, startPoint y: 22, endPoint x: 143, endPoint y: 2, distance: 25.4
click at [158, 21] on span "Pause" at bounding box center [162, 25] width 18 height 9
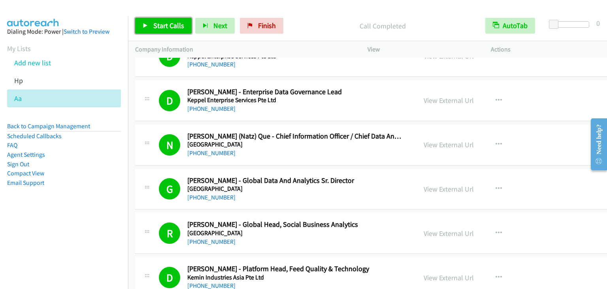
click at [162, 31] on link "Start Calls" at bounding box center [163, 26] width 57 height 16
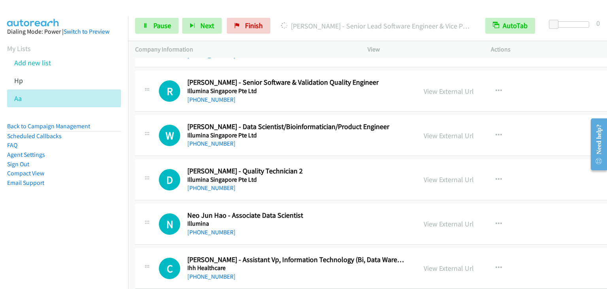
scroll to position [9530, 0]
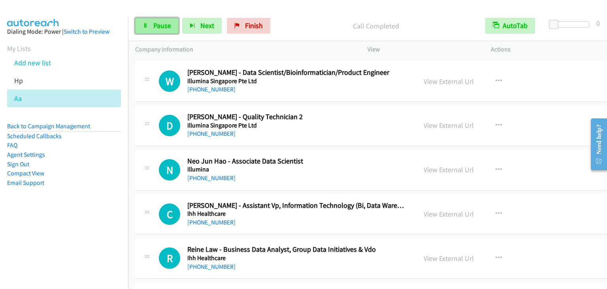
click at [161, 24] on span "Pause" at bounding box center [162, 25] width 18 height 9
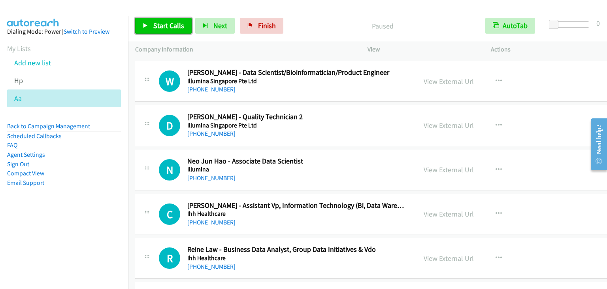
click at [161, 25] on span "Start Calls" at bounding box center [168, 25] width 31 height 9
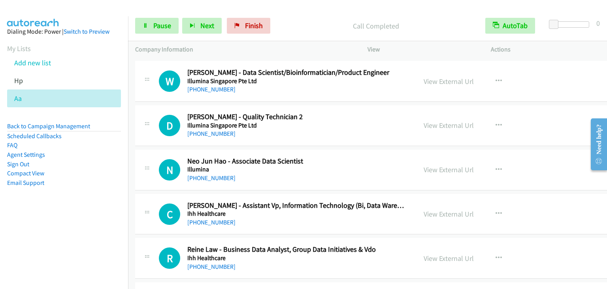
click at [153, 13] on div "Start Calls Pause Next Finish Call Completed AutoTab AutoTab 0" at bounding box center [367, 26] width 479 height 30
click at [157, 23] on span "Pause" at bounding box center [162, 25] width 18 height 9
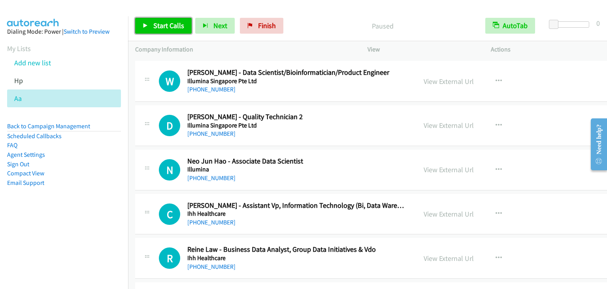
click at [172, 26] on span "Start Calls" at bounding box center [168, 25] width 31 height 9
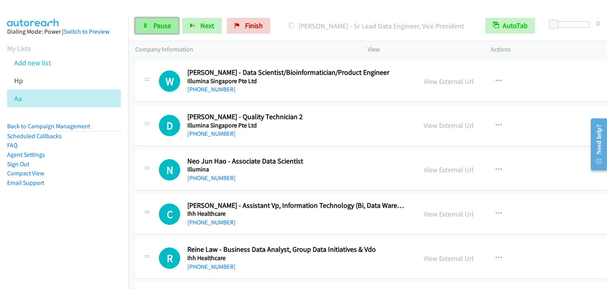
click at [172, 26] on link "Pause" at bounding box center [156, 26] width 43 height 16
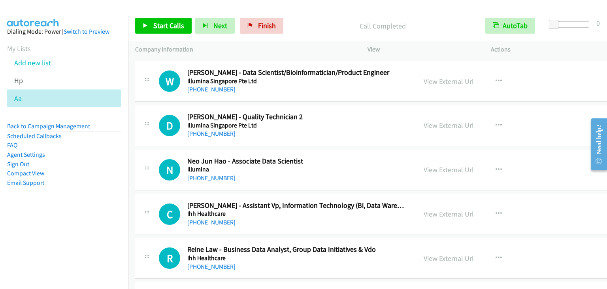
click at [163, 15] on div "Start Calls Pause Next Finish Call Completed AutoTab AutoTab 0" at bounding box center [367, 26] width 479 height 30
click at [161, 22] on span "Start Calls" at bounding box center [168, 25] width 31 height 9
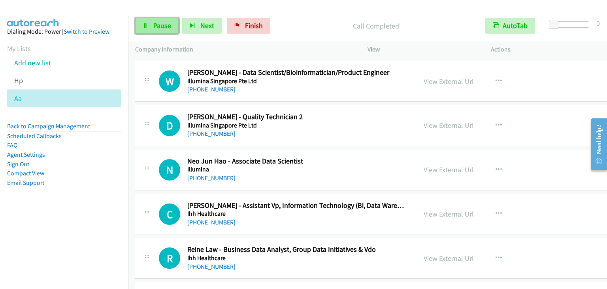
click at [178, 26] on link "Pause" at bounding box center [156, 26] width 43 height 16
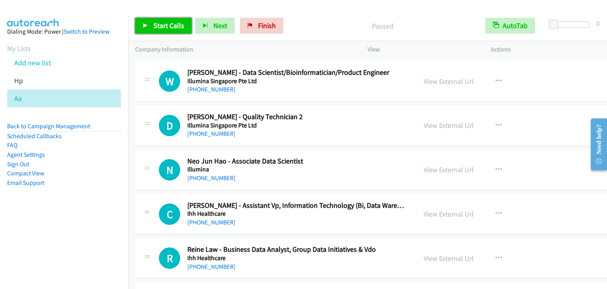
click at [174, 24] on span "Start Calls" at bounding box center [168, 25] width 31 height 9
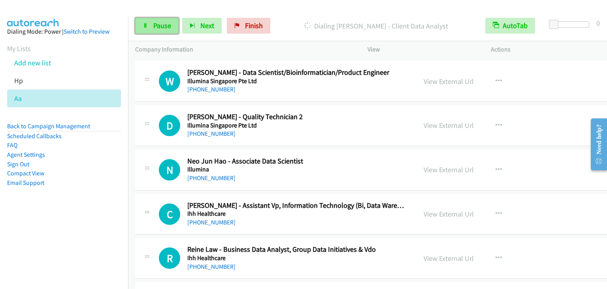
click at [163, 24] on span "Pause" at bounding box center [162, 25] width 18 height 9
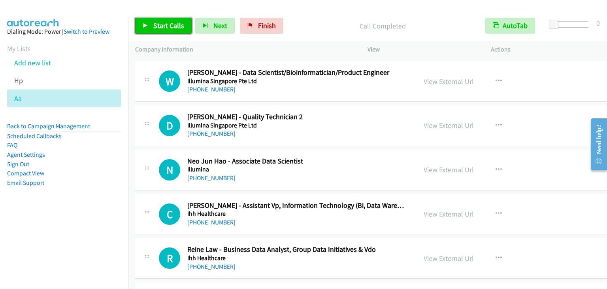
click at [177, 27] on span "Start Calls" at bounding box center [168, 25] width 31 height 9
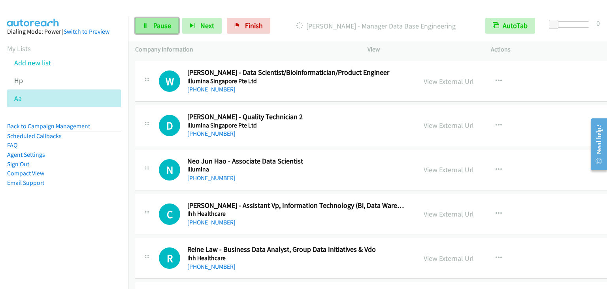
click at [164, 27] on span "Pause" at bounding box center [162, 25] width 18 height 9
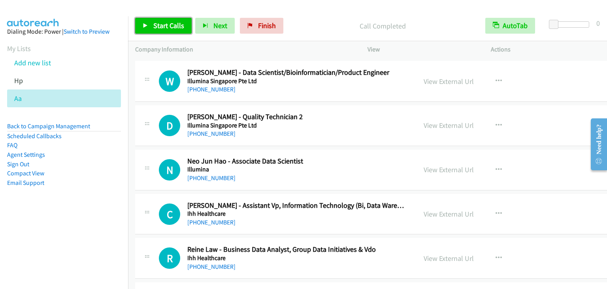
click at [157, 21] on span "Start Calls" at bounding box center [168, 25] width 31 height 9
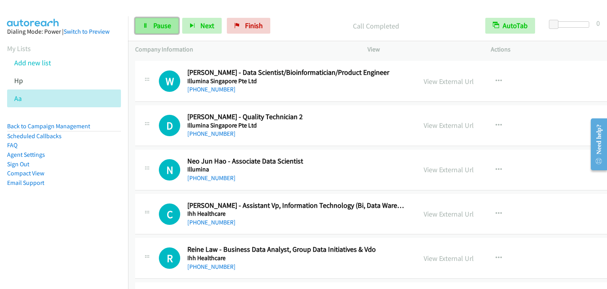
click at [157, 21] on span "Pause" at bounding box center [162, 25] width 18 height 9
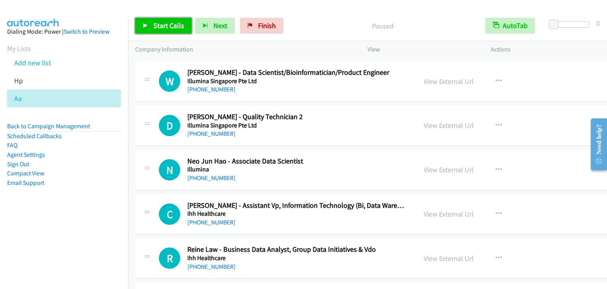
click at [158, 23] on span "Start Calls" at bounding box center [168, 25] width 31 height 9
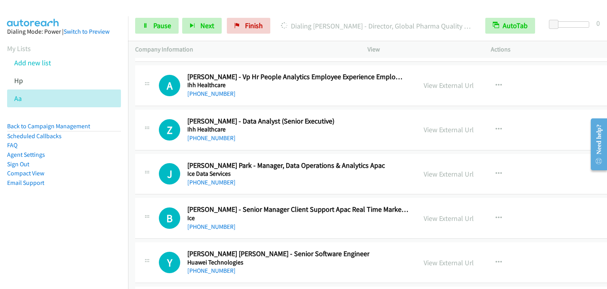
scroll to position [9846, 0]
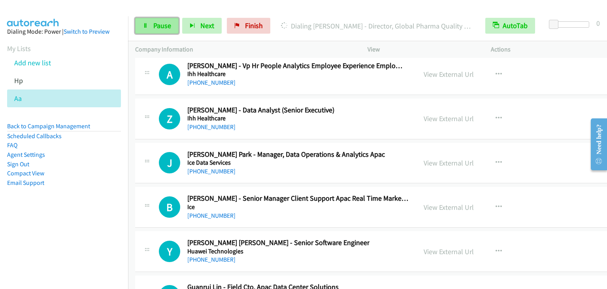
click at [163, 24] on span "Pause" at bounding box center [162, 25] width 18 height 9
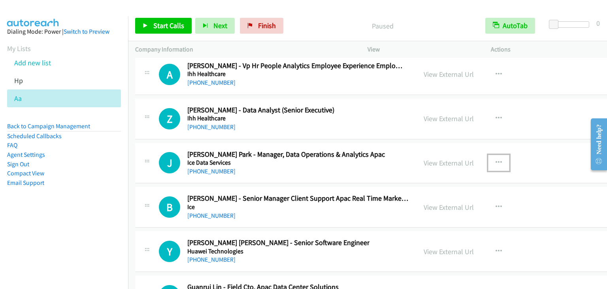
click at [496, 159] on icon "button" at bounding box center [499, 162] width 6 height 6
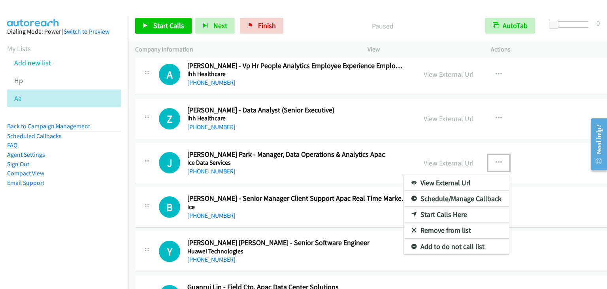
click at [424, 206] on link "Start Calls Here" at bounding box center [456, 214] width 105 height 16
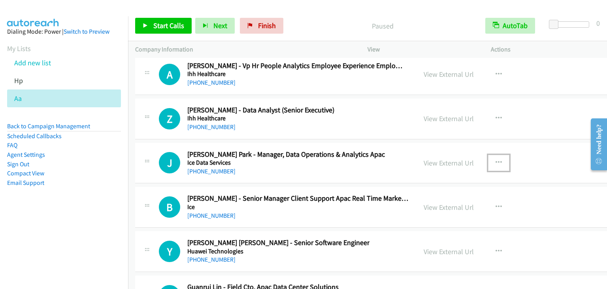
drag, startPoint x: 464, startPoint y: 145, endPoint x: 454, endPoint y: 162, distance: 19.3
click at [488, 155] on button "button" at bounding box center [498, 163] width 21 height 16
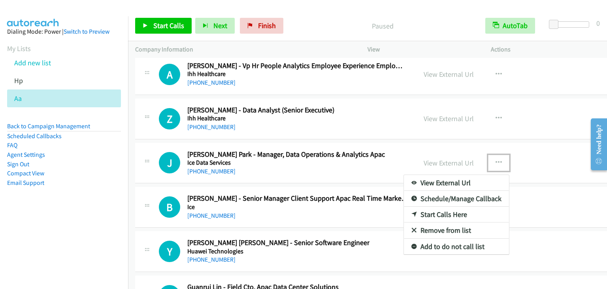
drag, startPoint x: 430, startPoint y: 193, endPoint x: 455, endPoint y: 152, distance: 48.1
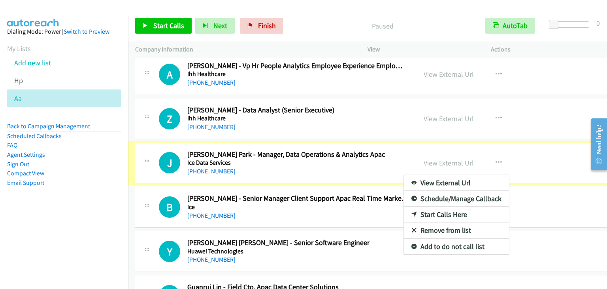
click at [461, 144] on div at bounding box center [303, 144] width 607 height 289
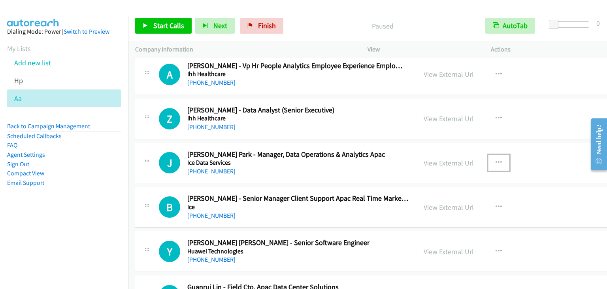
click at [488, 155] on button "button" at bounding box center [498, 163] width 21 height 16
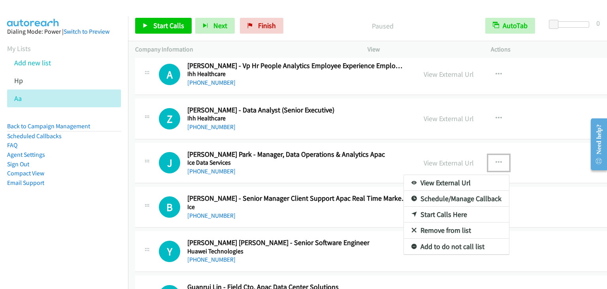
click at [415, 206] on link "Start Calls Here" at bounding box center [456, 214] width 105 height 16
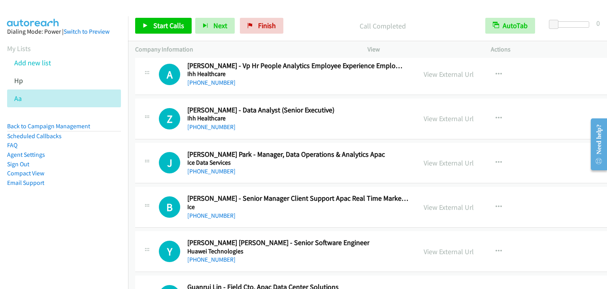
drag, startPoint x: 78, startPoint y: 256, endPoint x: 181, endPoint y: 127, distance: 165.1
click at [78, 255] on nav "Dialing Mode: Power | Switch to Preview My Lists Add new list Hp Aa Back to Cam…" at bounding box center [64, 160] width 129 height 289
click at [173, 30] on span "Start Calls" at bounding box center [168, 25] width 31 height 9
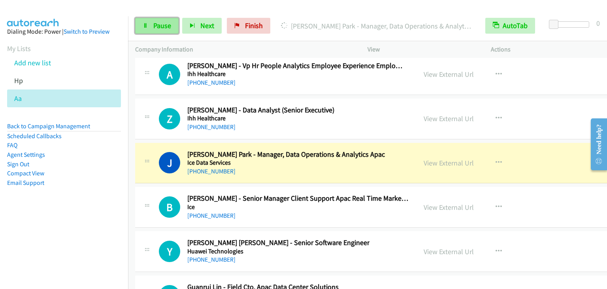
click at [164, 24] on span "Pause" at bounding box center [162, 25] width 18 height 9
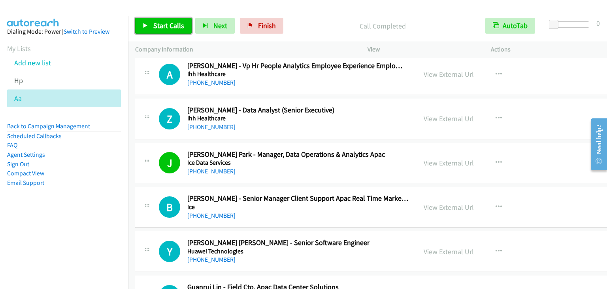
click at [166, 20] on link "Start Calls" at bounding box center [163, 26] width 57 height 16
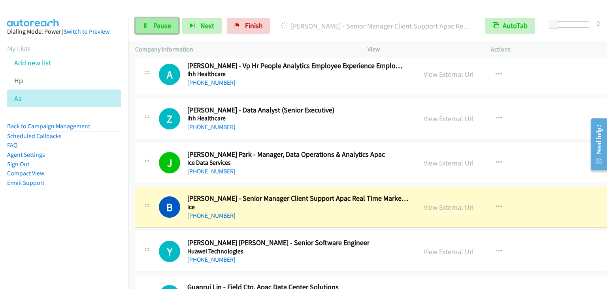
click at [157, 30] on link "Pause" at bounding box center [156, 26] width 43 height 16
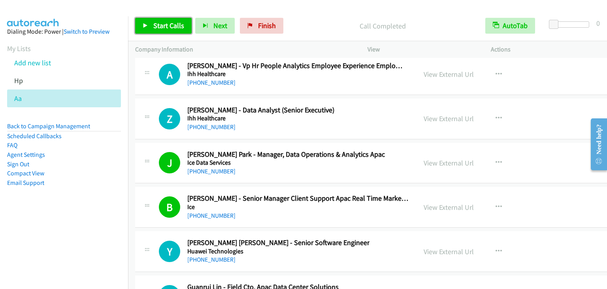
click at [175, 25] on span "Start Calls" at bounding box center [168, 25] width 31 height 9
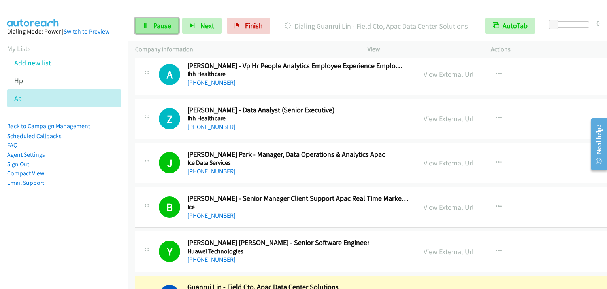
click at [150, 21] on link "Pause" at bounding box center [156, 26] width 43 height 16
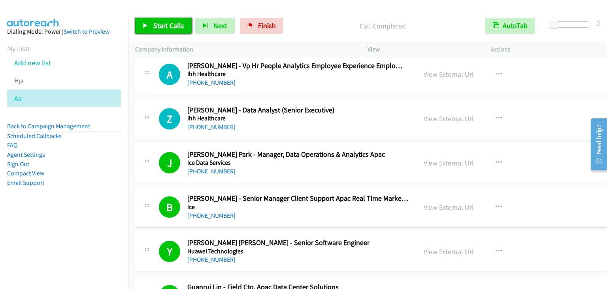
click at [173, 26] on span "Start Calls" at bounding box center [168, 25] width 31 height 9
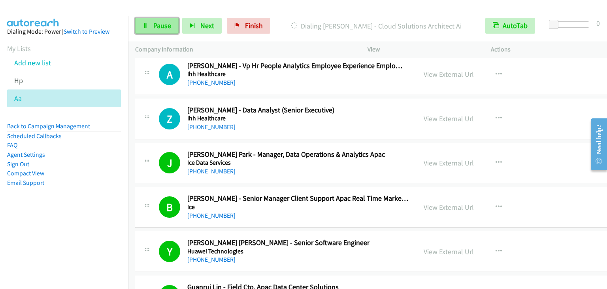
click at [154, 28] on span "Pause" at bounding box center [162, 25] width 18 height 9
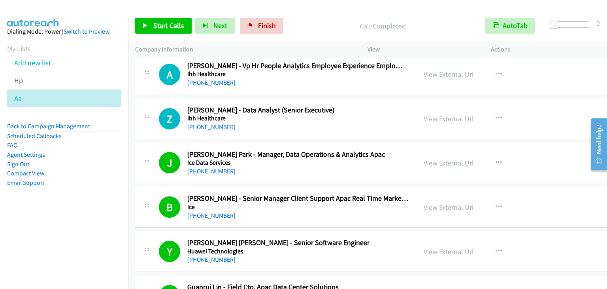
click at [71, 248] on nav "Dialing Mode: Power | Switch to Preview My Lists Add new list Hp Aa Back to Cam…" at bounding box center [64, 160] width 129 height 289
click at [161, 24] on span "Start Calls" at bounding box center [168, 25] width 31 height 9
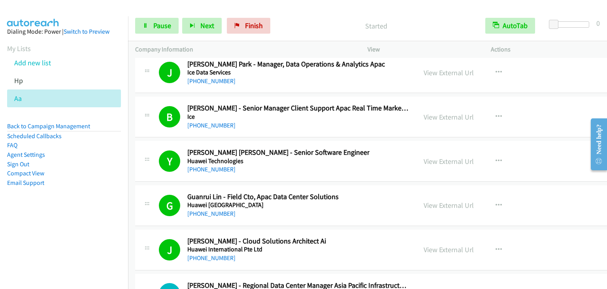
scroll to position [9965, 0]
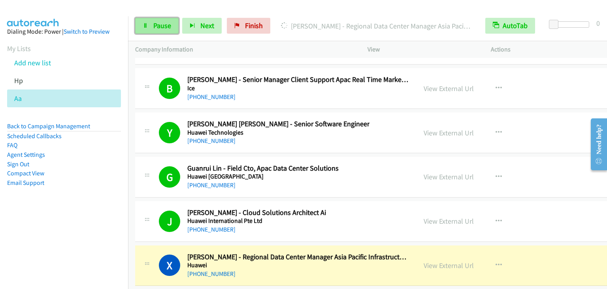
click at [158, 24] on span "Pause" at bounding box center [162, 25] width 18 height 9
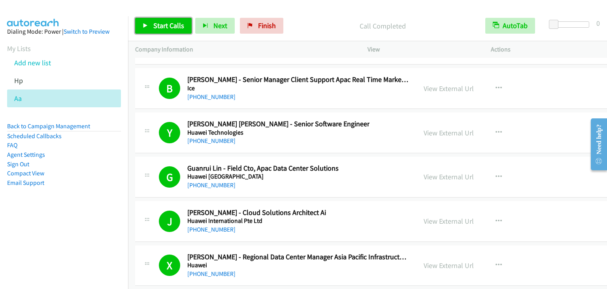
click at [158, 24] on span "Start Calls" at bounding box center [168, 25] width 31 height 9
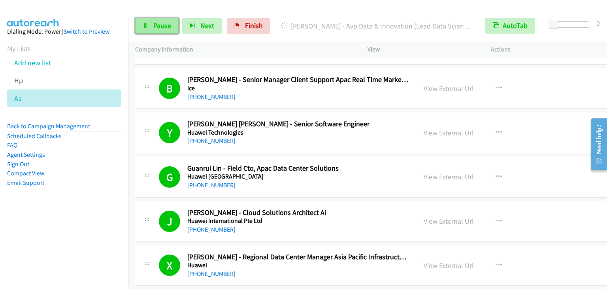
click at [162, 23] on span "Pause" at bounding box center [162, 25] width 18 height 9
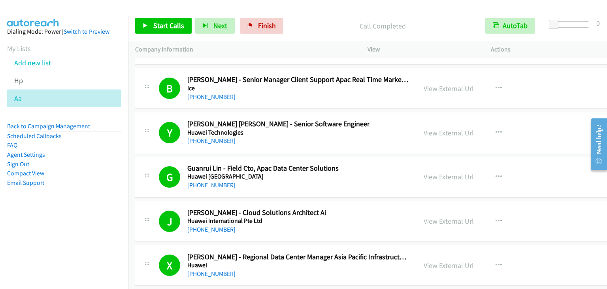
drag, startPoint x: 196, startPoint y: 7, endPoint x: 208, endPoint y: 1, distance: 12.7
click at [198, 6] on div at bounding box center [300, 15] width 600 height 30
